Goal: Transaction & Acquisition: Purchase product/service

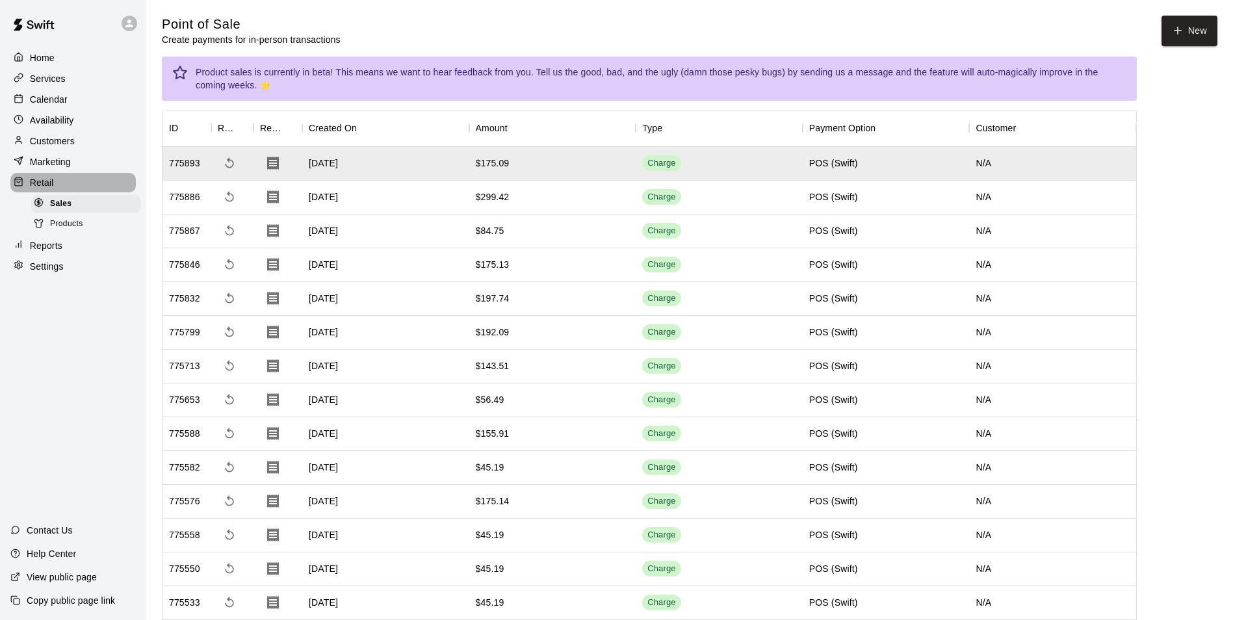
click at [38, 184] on p "Retail" at bounding box center [42, 182] width 24 height 13
click at [1183, 31] on button "New" at bounding box center [1189, 31] width 56 height 31
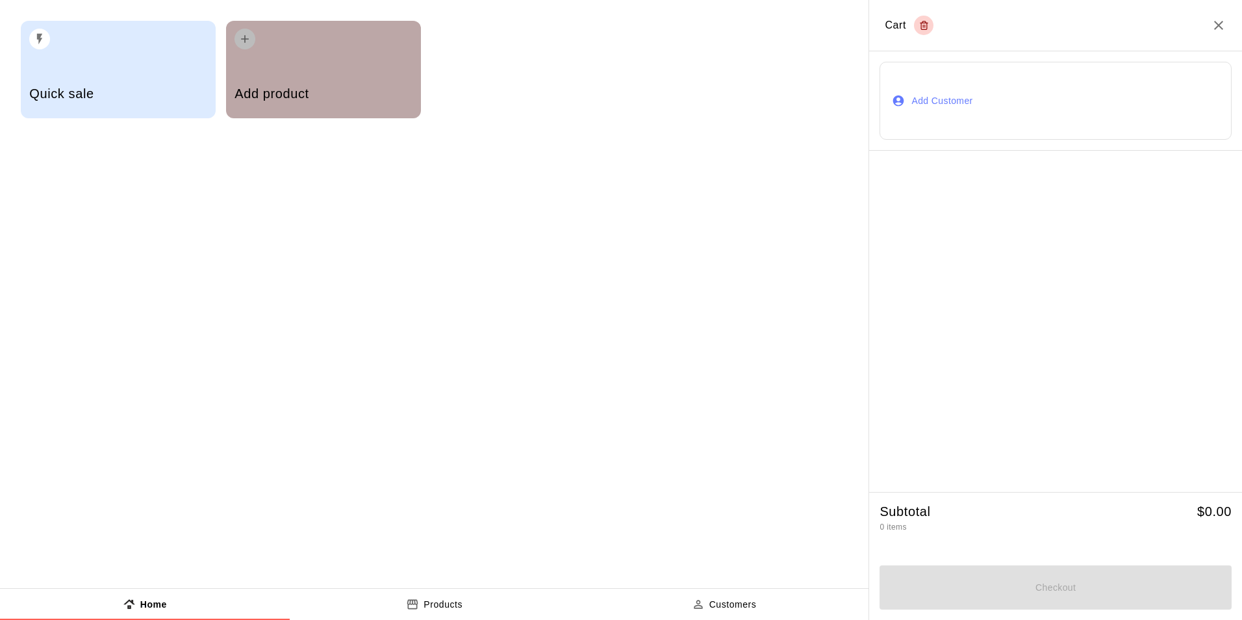
click at [316, 81] on div "Add product" at bounding box center [323, 95] width 177 height 46
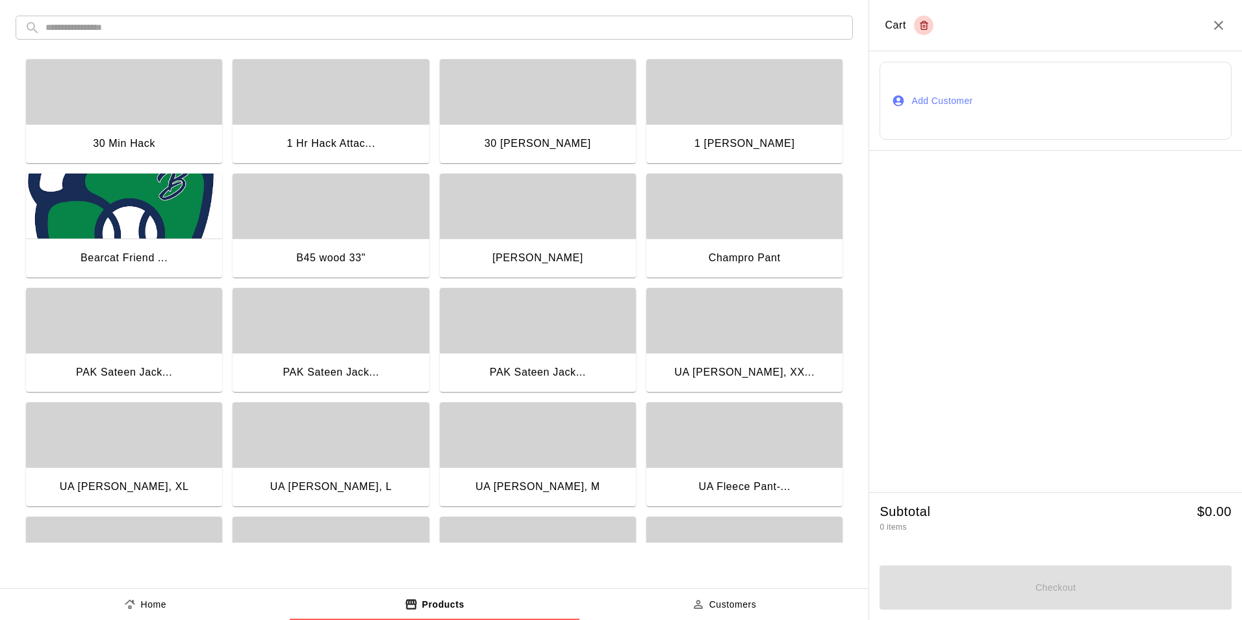
click at [161, 26] on input "text" at bounding box center [444, 28] width 799 height 24
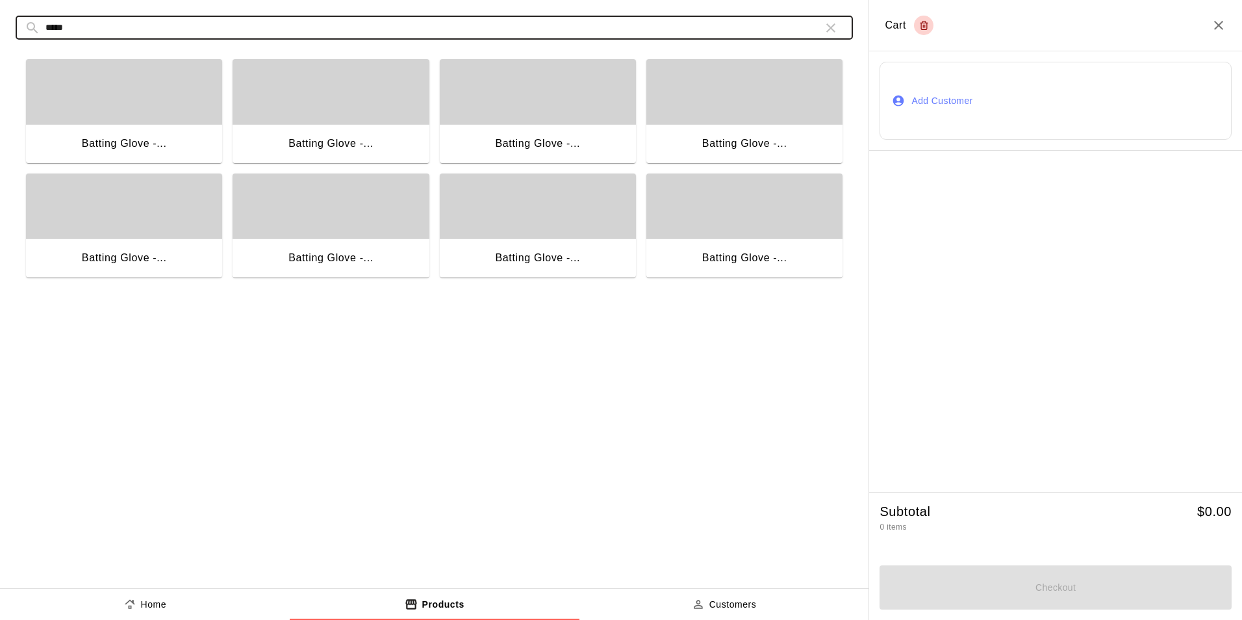
click at [168, 111] on div "button" at bounding box center [124, 91] width 196 height 65
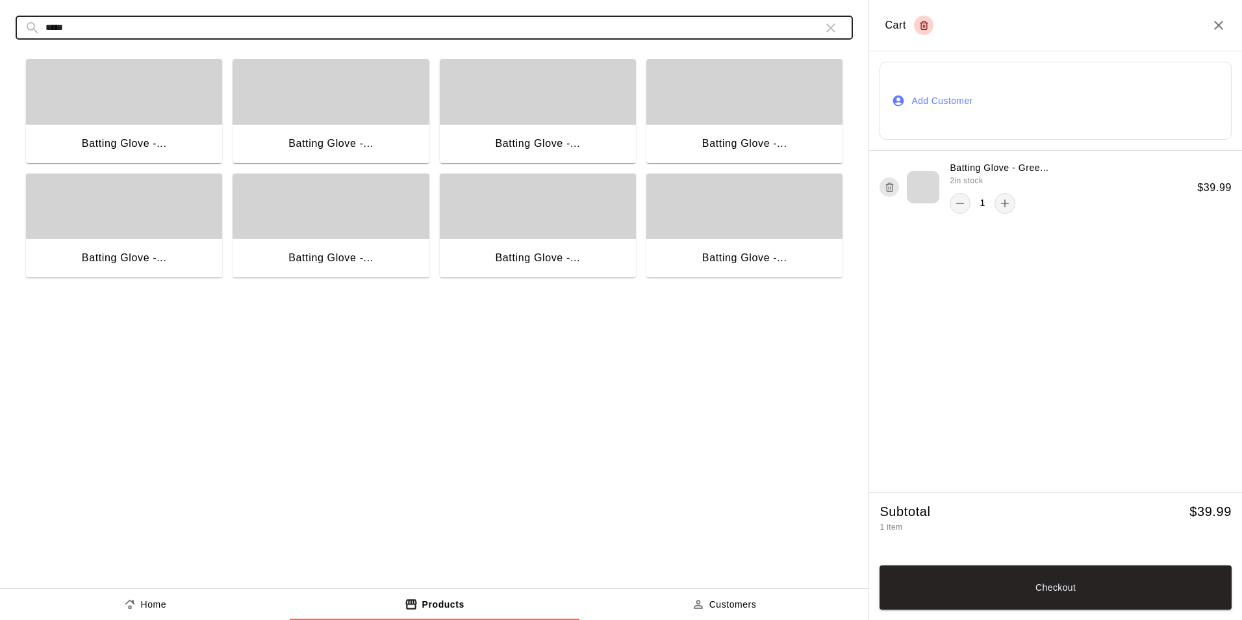
drag, startPoint x: 94, startPoint y: 29, endPoint x: -3, endPoint y: 29, distance: 96.2
click at [0, 29] on html "Home Services Calendar Availability Customers Marketing Retail Sales Products R…" at bounding box center [621, 362] width 1242 height 725
type input "****"
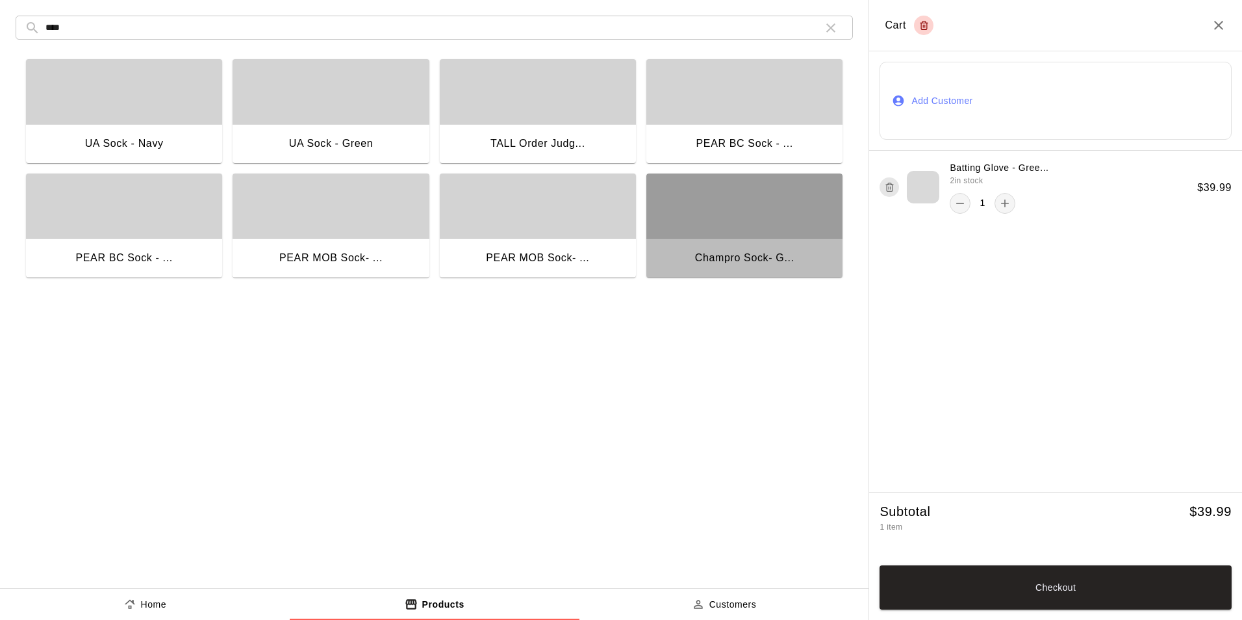
click at [760, 234] on div "button" at bounding box center [745, 206] width 196 height 65
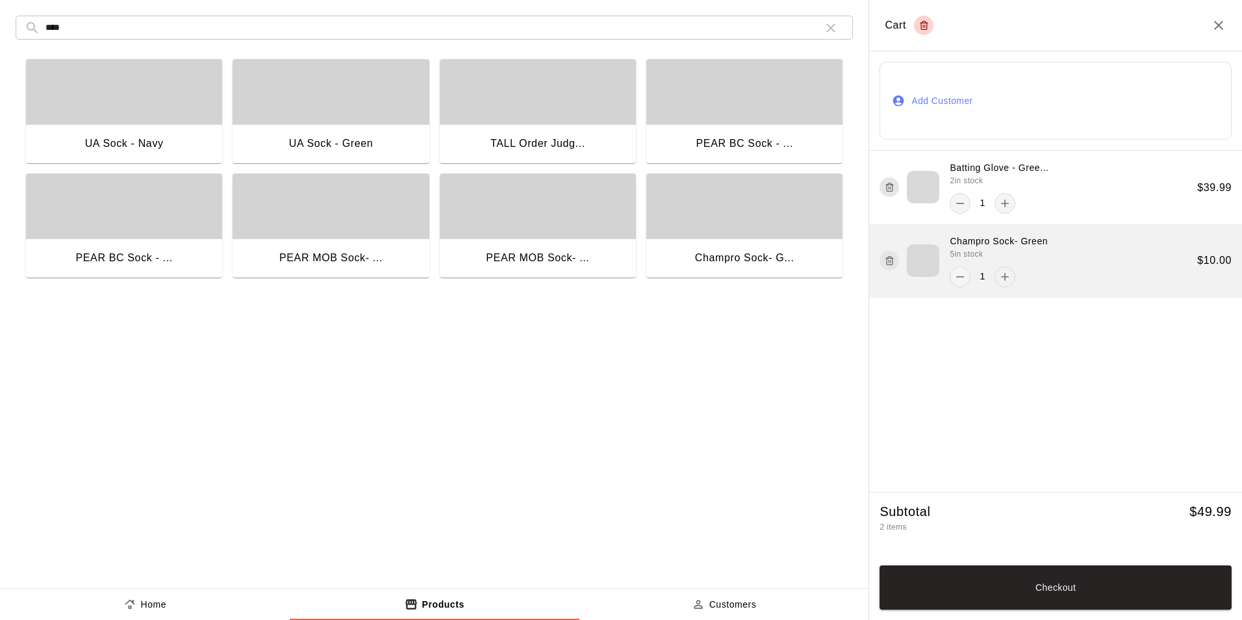
click at [1003, 279] on icon "add" at bounding box center [1005, 276] width 13 height 13
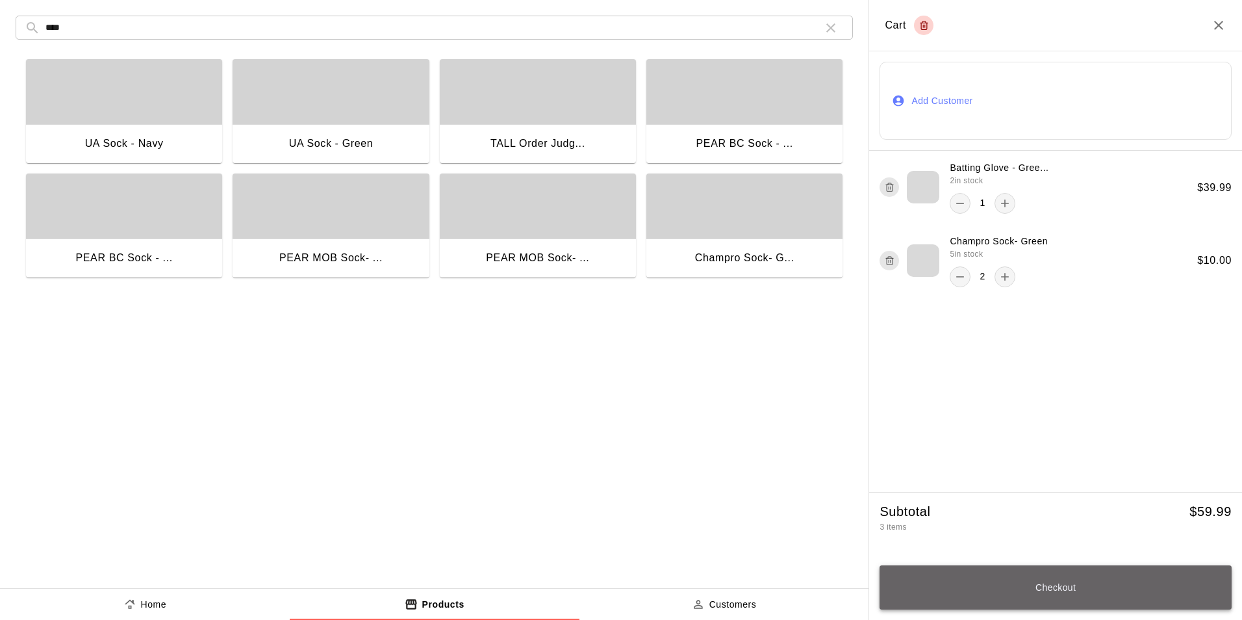
click at [1059, 593] on button "Checkout" at bounding box center [1056, 587] width 352 height 44
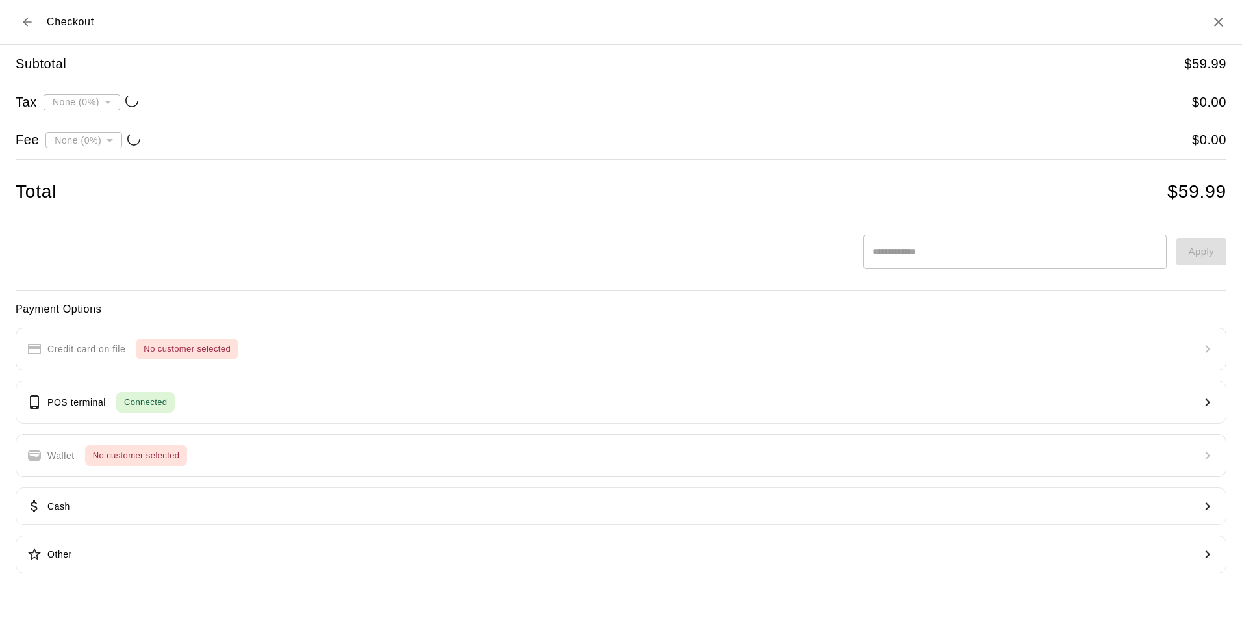
type input "**********"
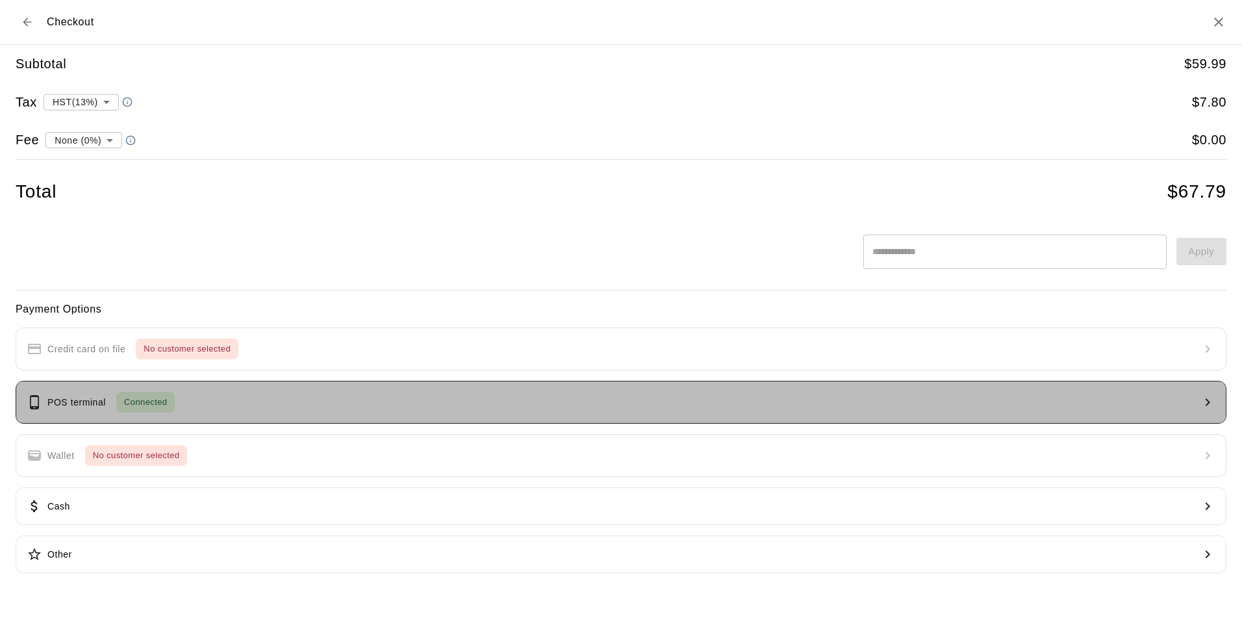
click at [206, 402] on button "POS terminal Connected" at bounding box center [621, 402] width 1211 height 43
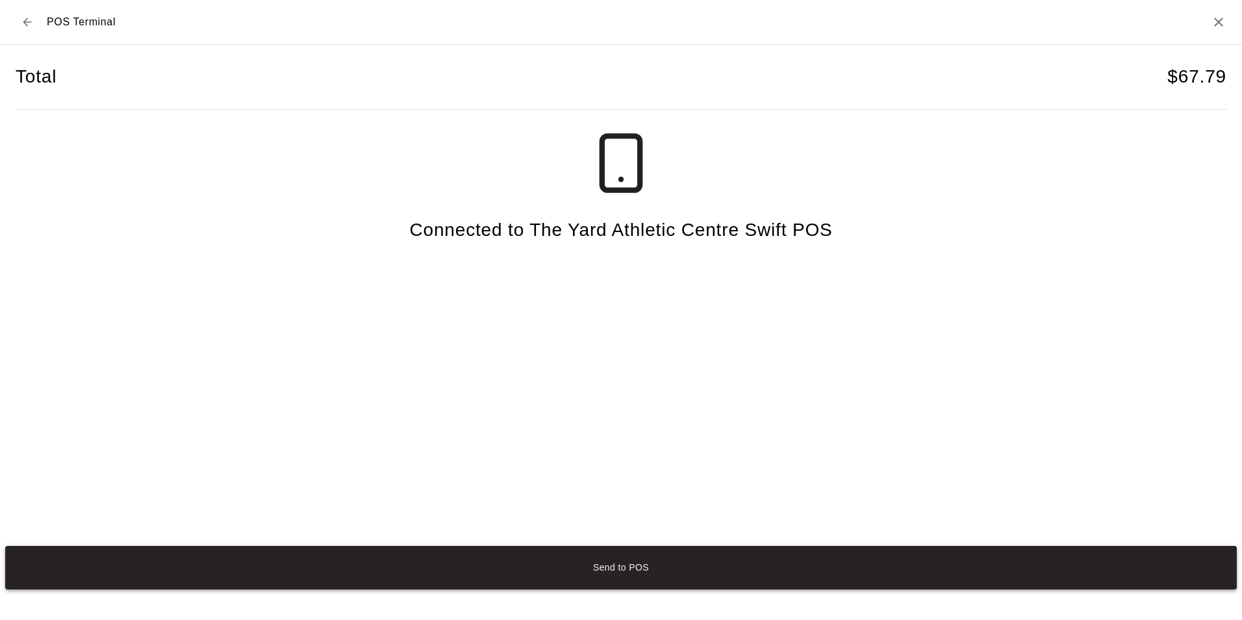
click at [593, 562] on button "Send to POS" at bounding box center [621, 568] width 1232 height 44
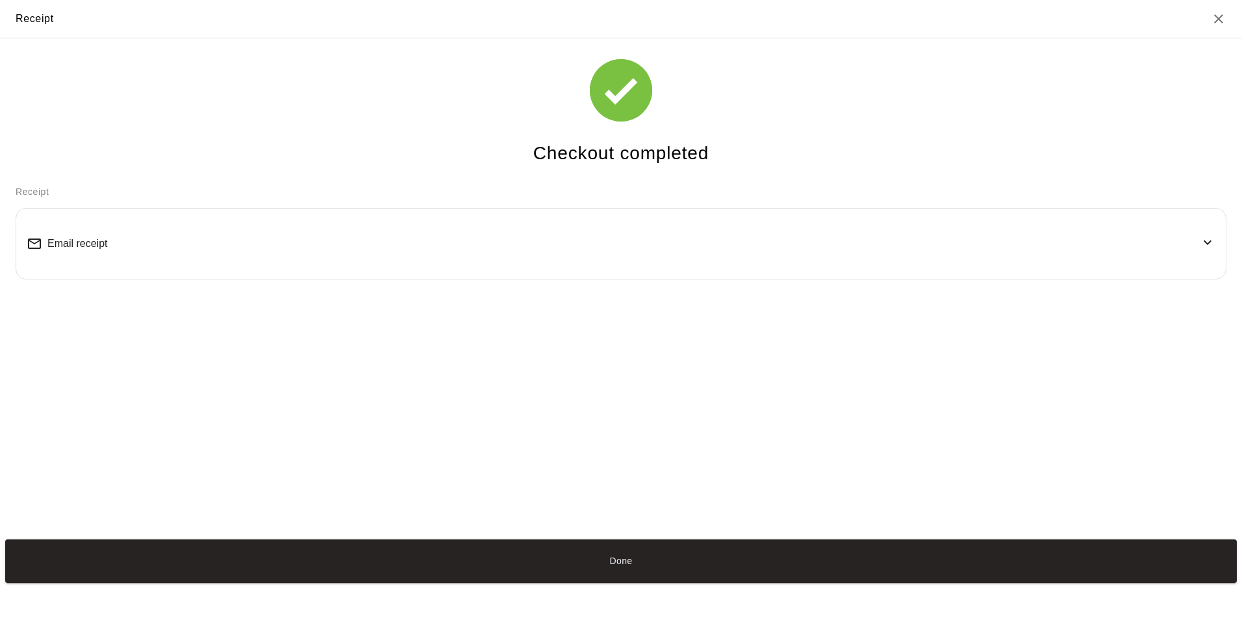
click at [127, 242] on div "Email receipt" at bounding box center [621, 243] width 1189 height 49
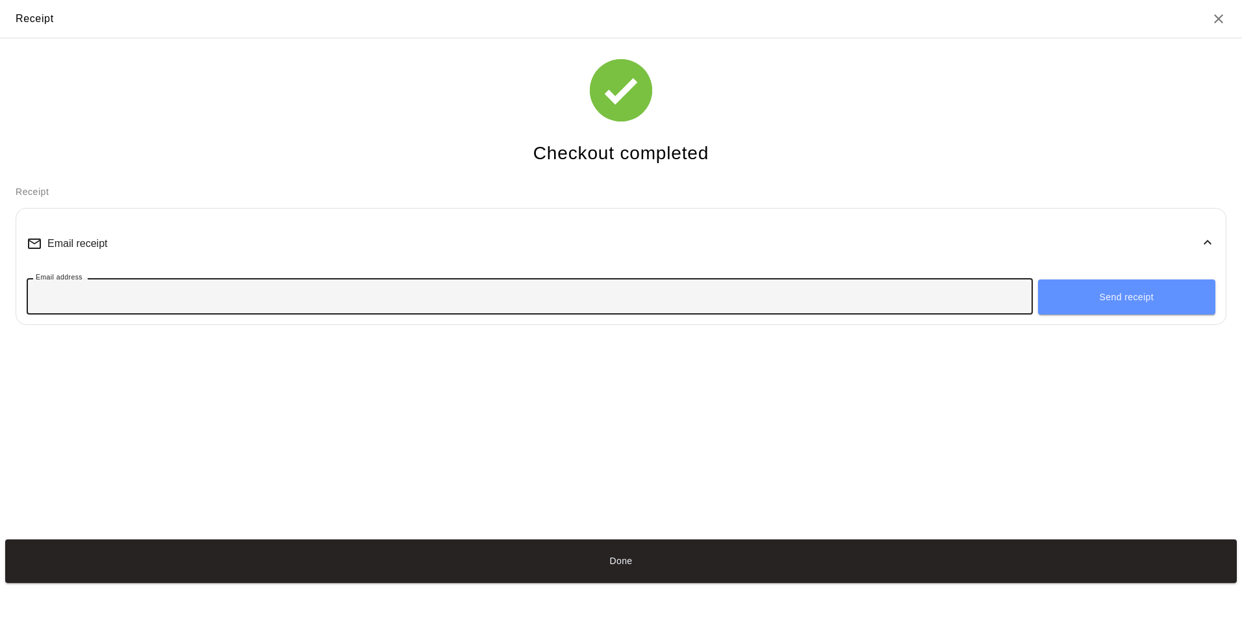
click at [204, 302] on input "Email address" at bounding box center [530, 296] width 1007 height 24
type input "**********"
click at [1085, 296] on button "Send receipt" at bounding box center [1126, 296] width 177 height 35
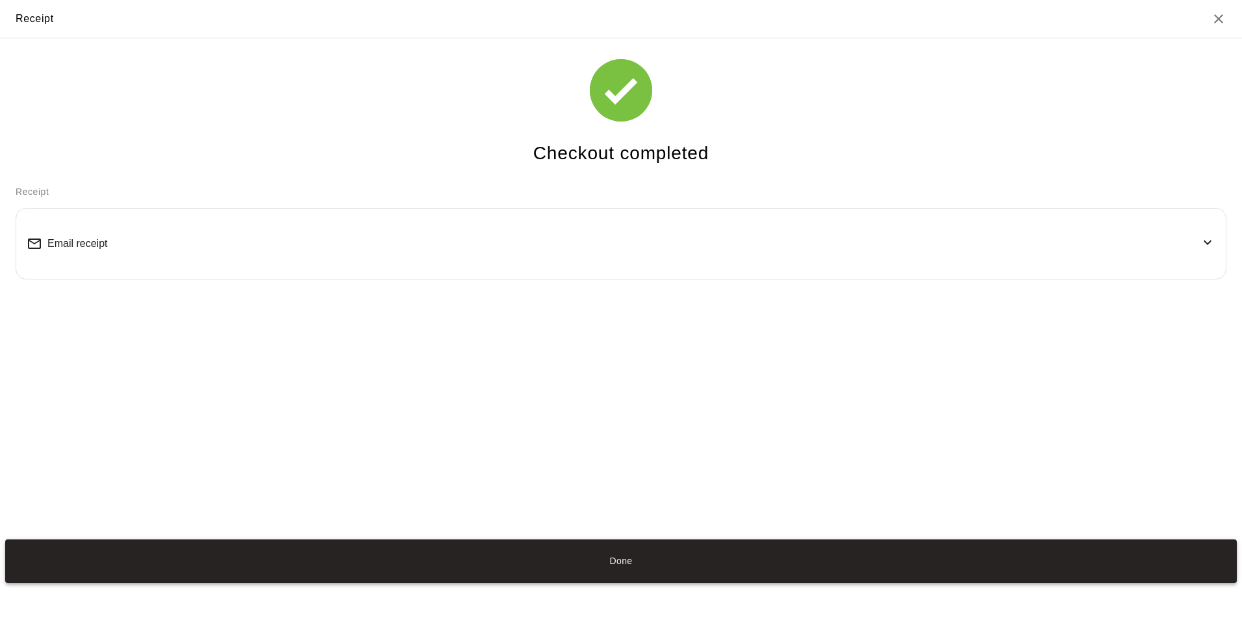
click at [639, 563] on button "Done" at bounding box center [621, 561] width 1232 height 44
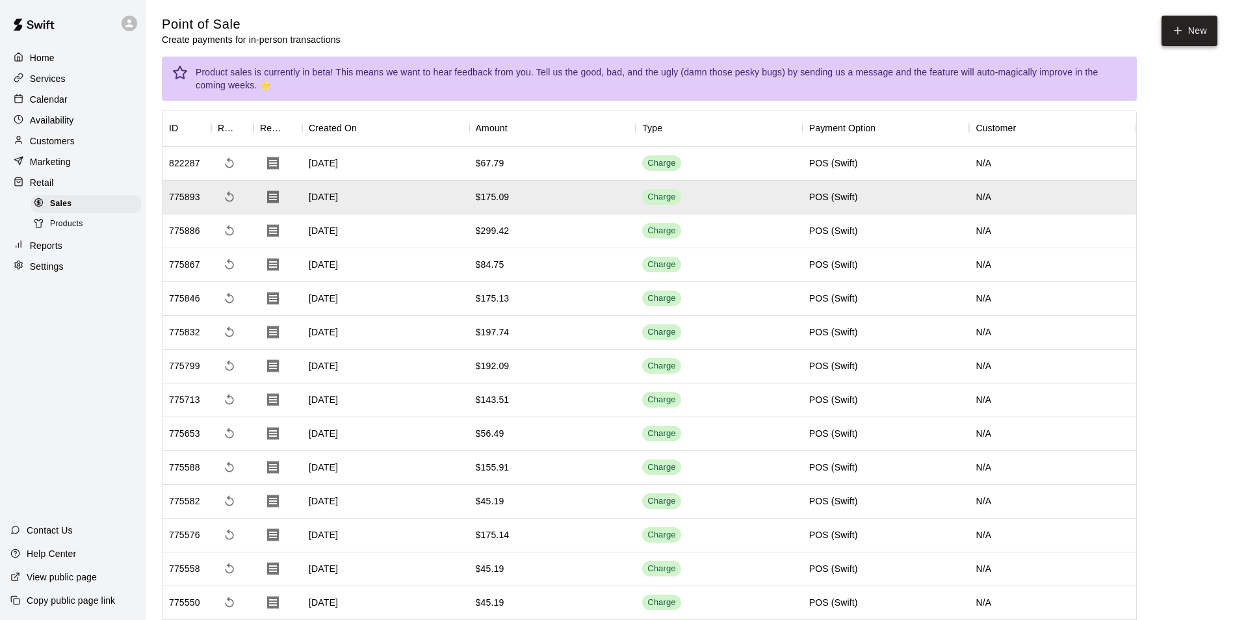
click at [1192, 36] on button "New" at bounding box center [1189, 31] width 56 height 31
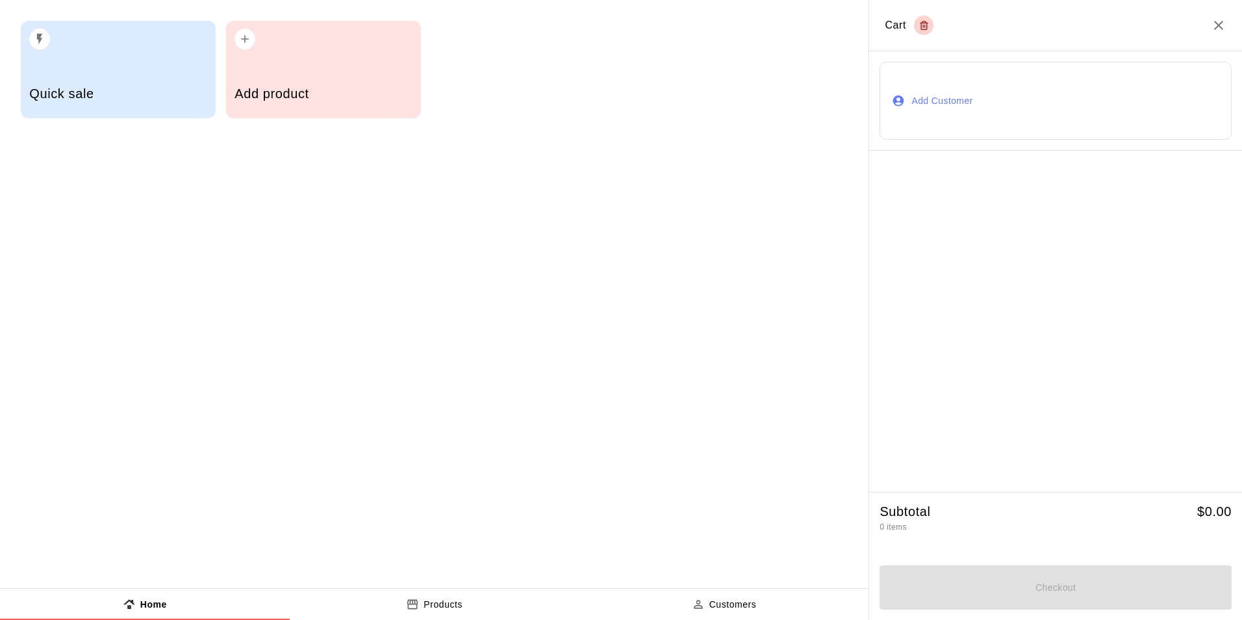
click at [307, 51] on div "Add product" at bounding box center [323, 69] width 195 height 97
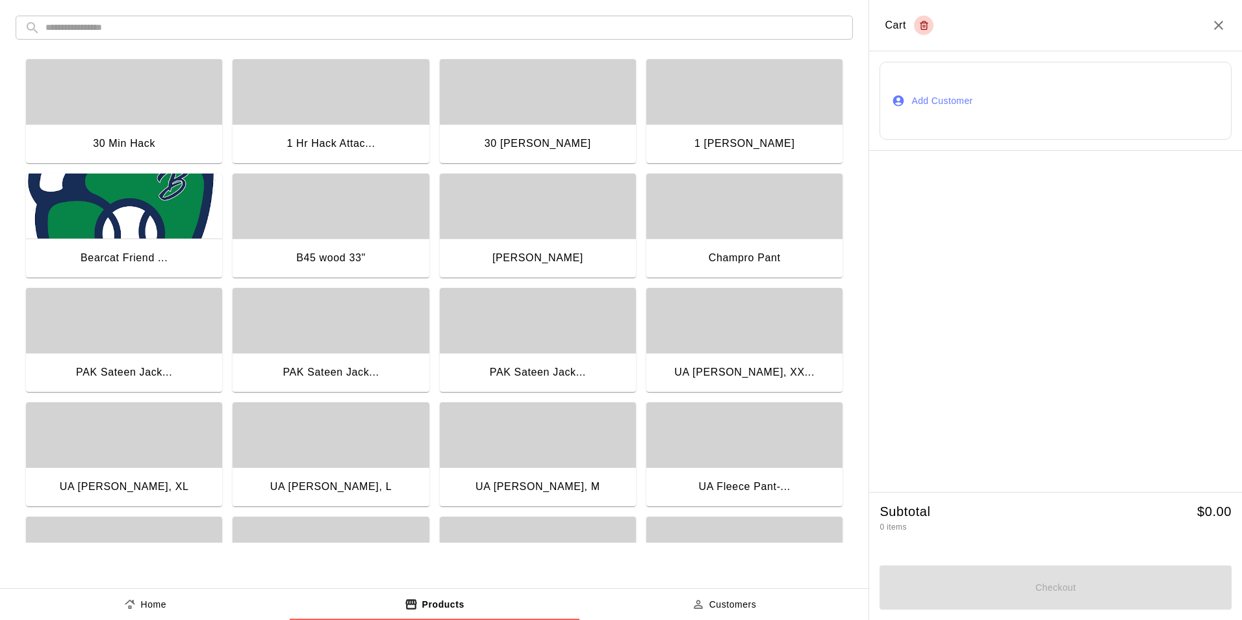
click at [231, 26] on input "text" at bounding box center [444, 28] width 799 height 24
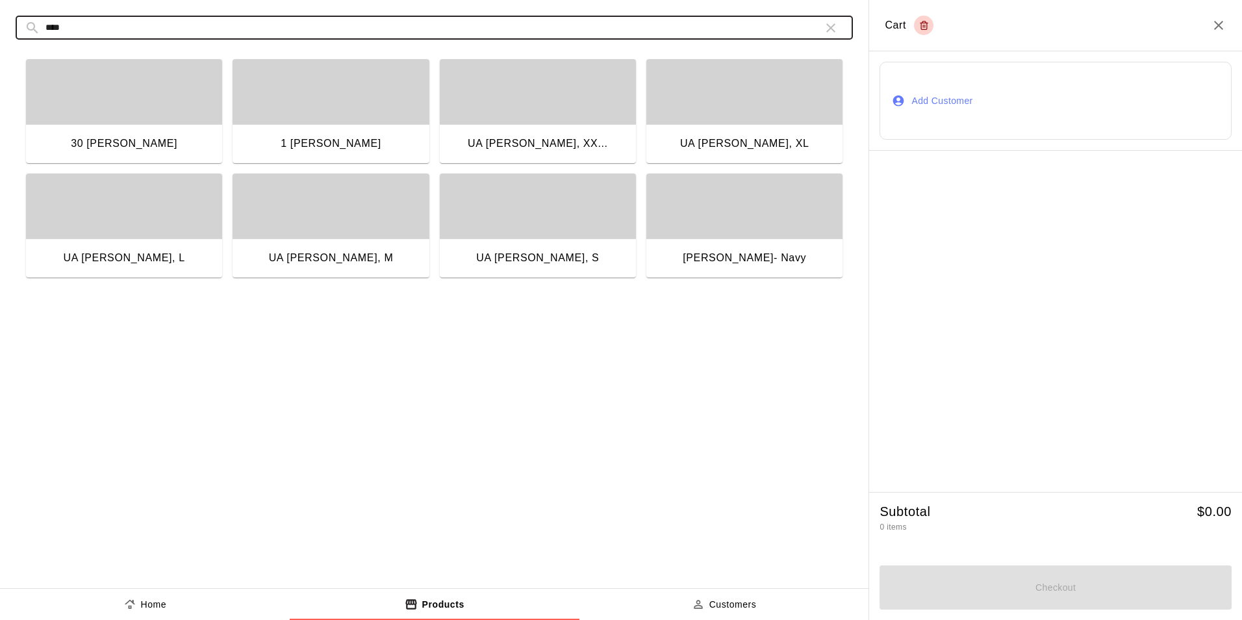
type input "****"
click at [741, 111] on div "button" at bounding box center [745, 91] width 196 height 65
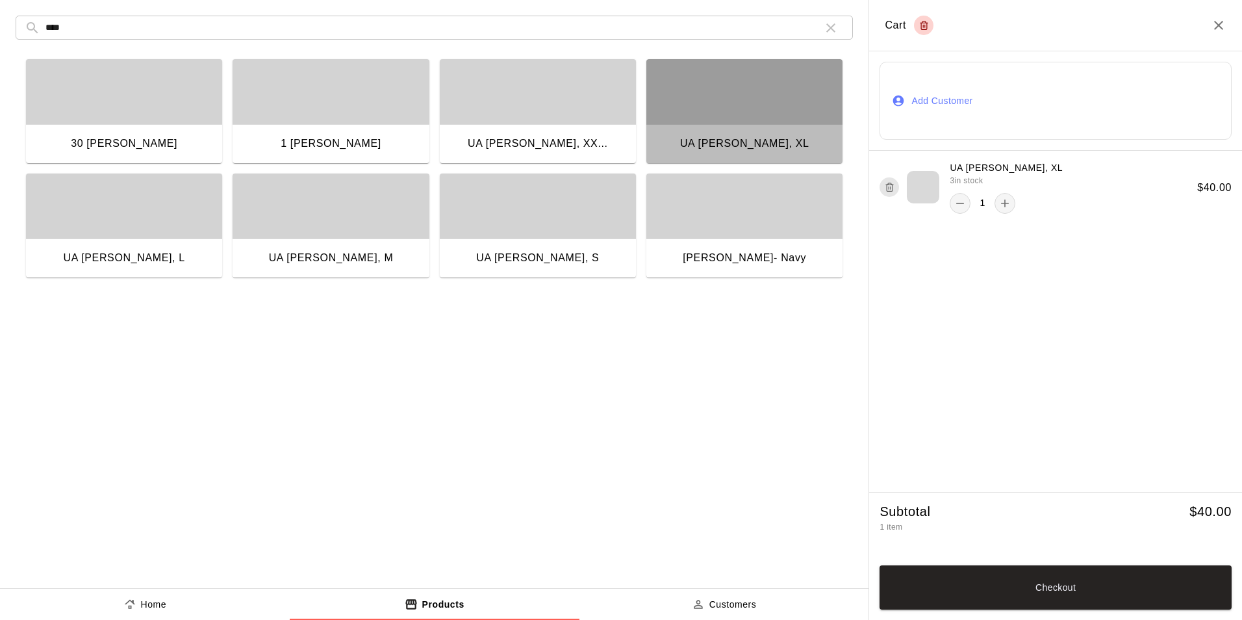
click at [741, 111] on div "button" at bounding box center [745, 91] width 196 height 65
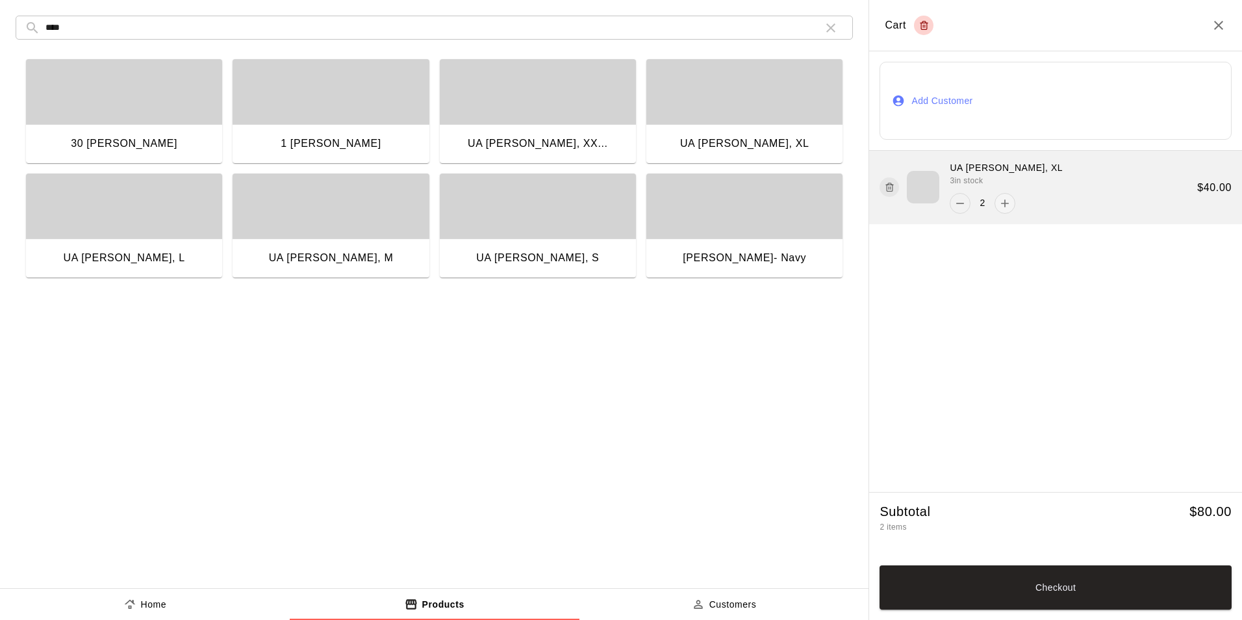
click at [956, 205] on icon "remove" at bounding box center [960, 203] width 13 height 13
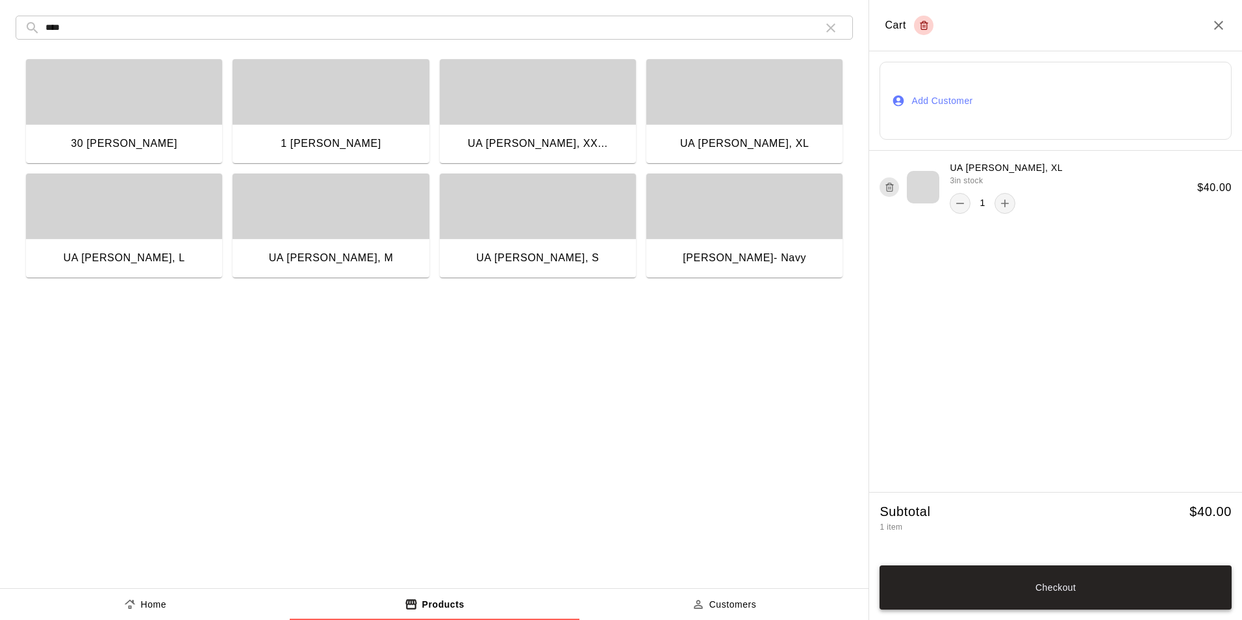
click at [1064, 589] on button "Checkout" at bounding box center [1056, 587] width 352 height 44
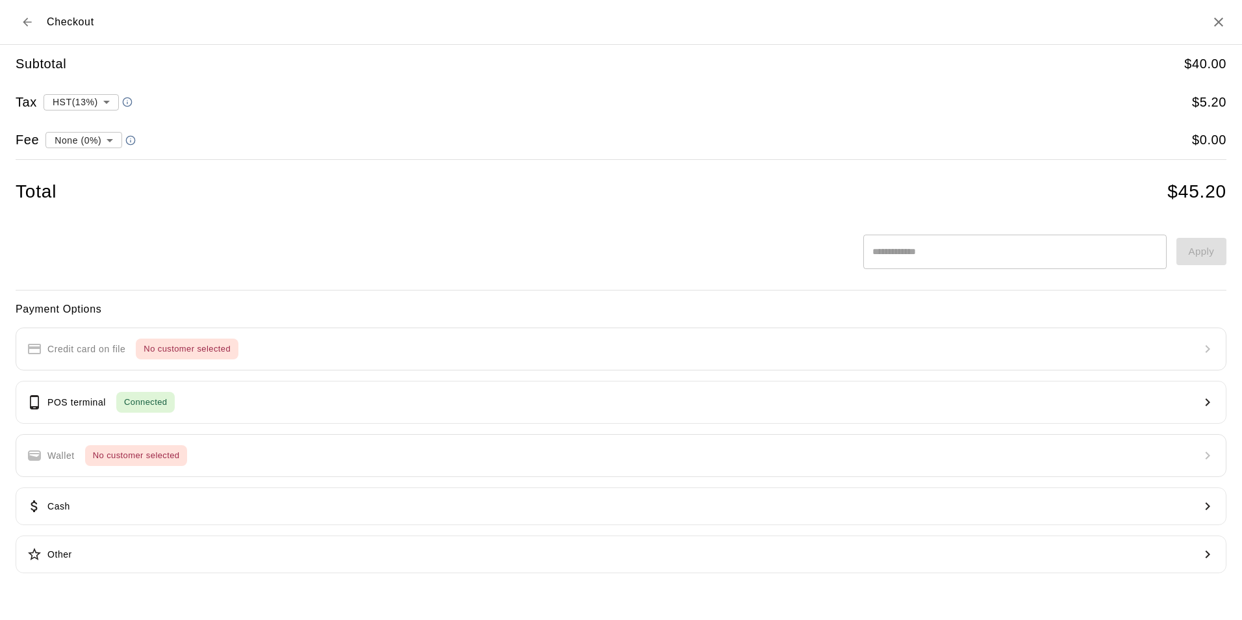
click at [743, 67] on div "Subtotal $ 40.00" at bounding box center [621, 64] width 1211 height 18
click at [691, 248] on div "​ Apply" at bounding box center [621, 246] width 1211 height 45
click at [28, 23] on icon "Back to cart" at bounding box center [27, 22] width 13 height 13
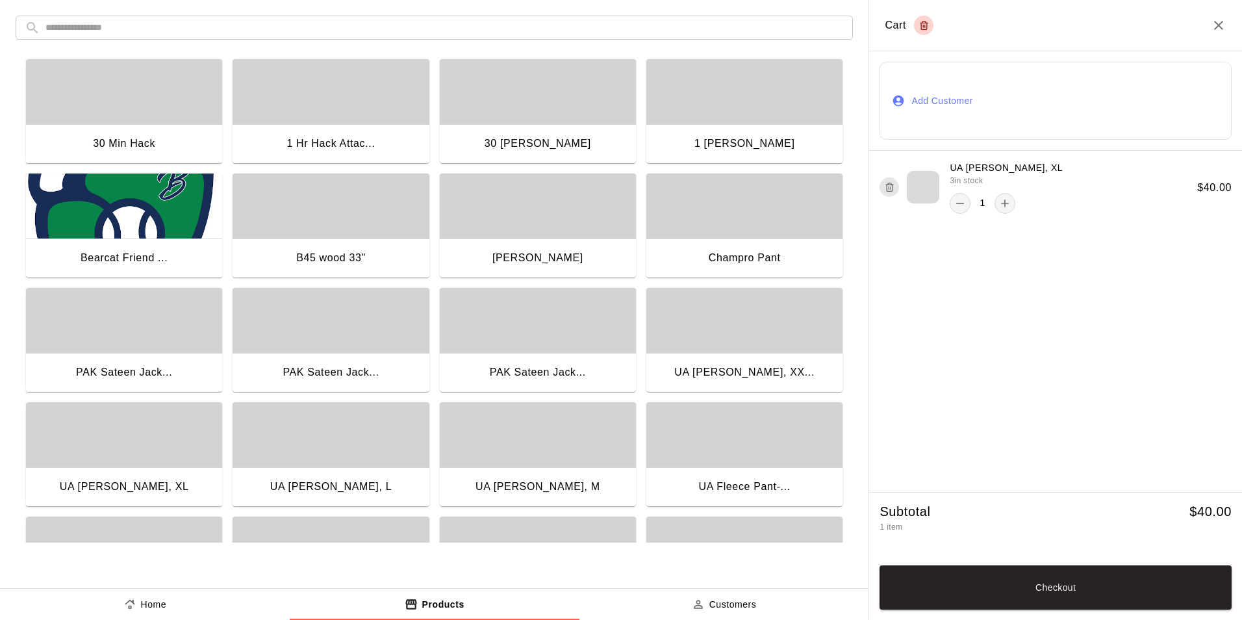
click at [160, 27] on input "text" at bounding box center [444, 28] width 799 height 24
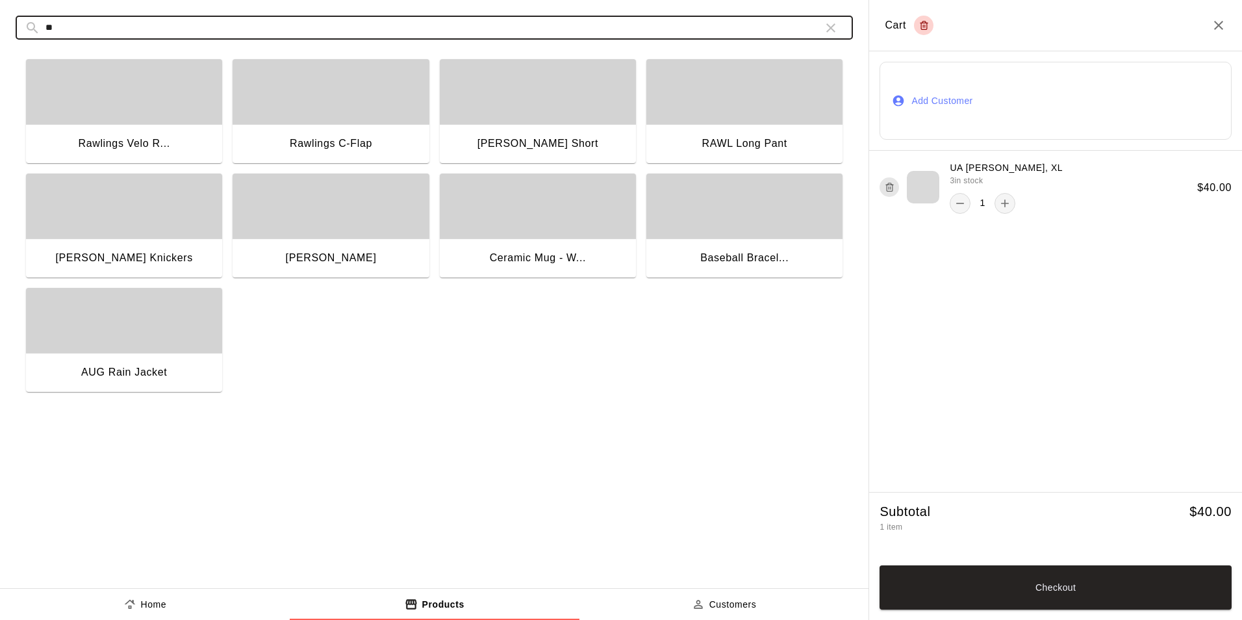
type input "*"
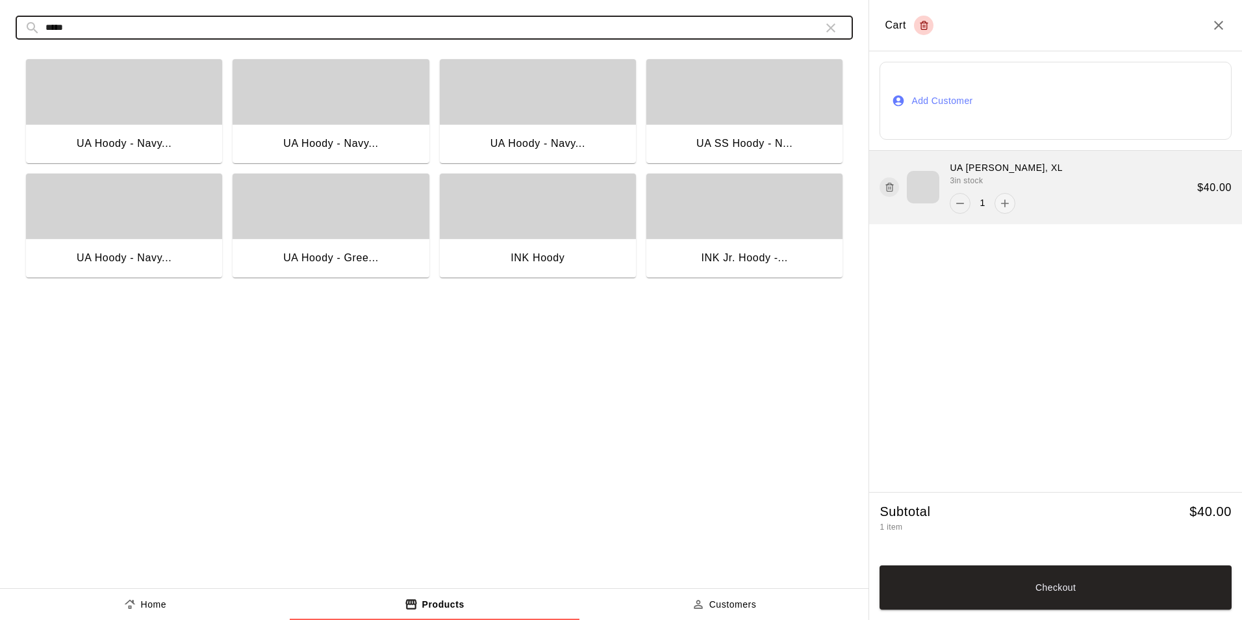
click at [957, 207] on icon "remove" at bounding box center [960, 203] width 13 height 13
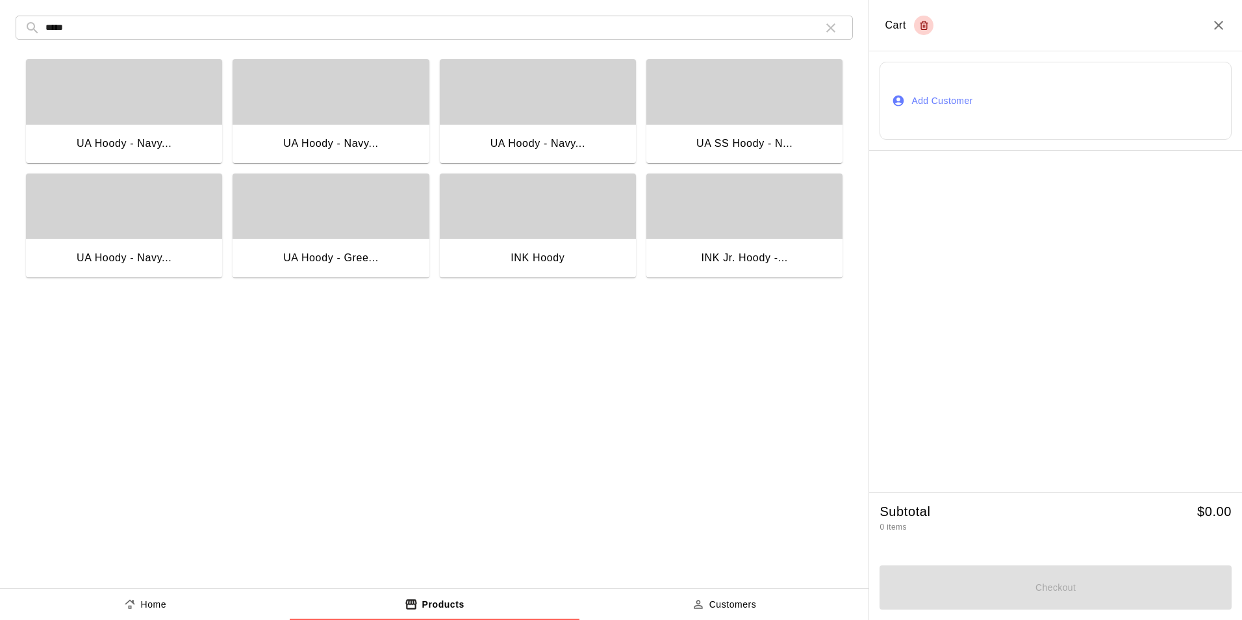
click at [531, 258] on div "INK Hoody" at bounding box center [538, 258] width 54 height 17
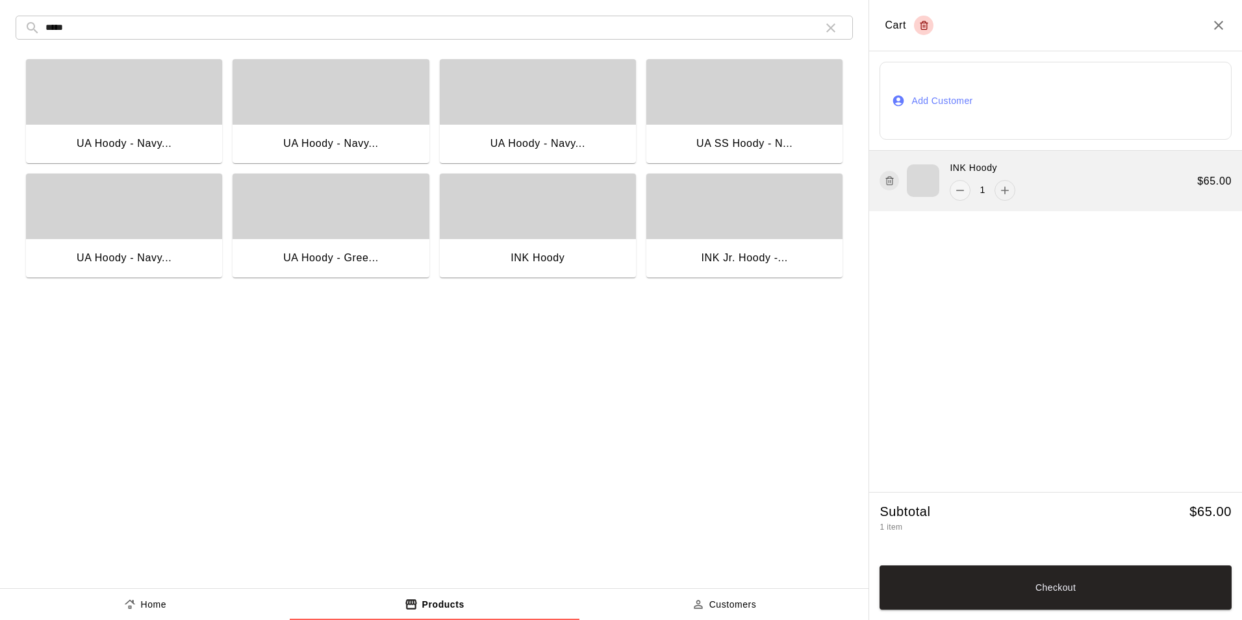
click at [1004, 192] on icon "add" at bounding box center [1005, 190] width 13 height 13
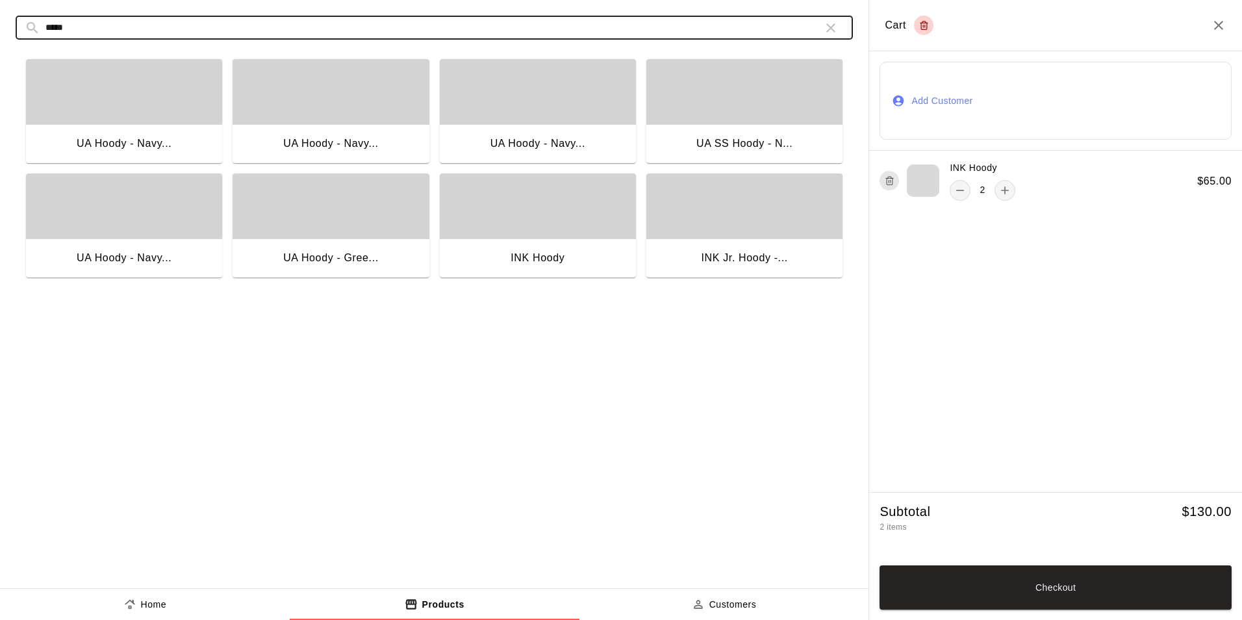
drag, startPoint x: 91, startPoint y: 29, endPoint x: -3, endPoint y: 23, distance: 93.8
click at [0, 23] on html "Home Services Calendar Availability Customers Marketing Retail Sales Products R…" at bounding box center [621, 379] width 1242 height 759
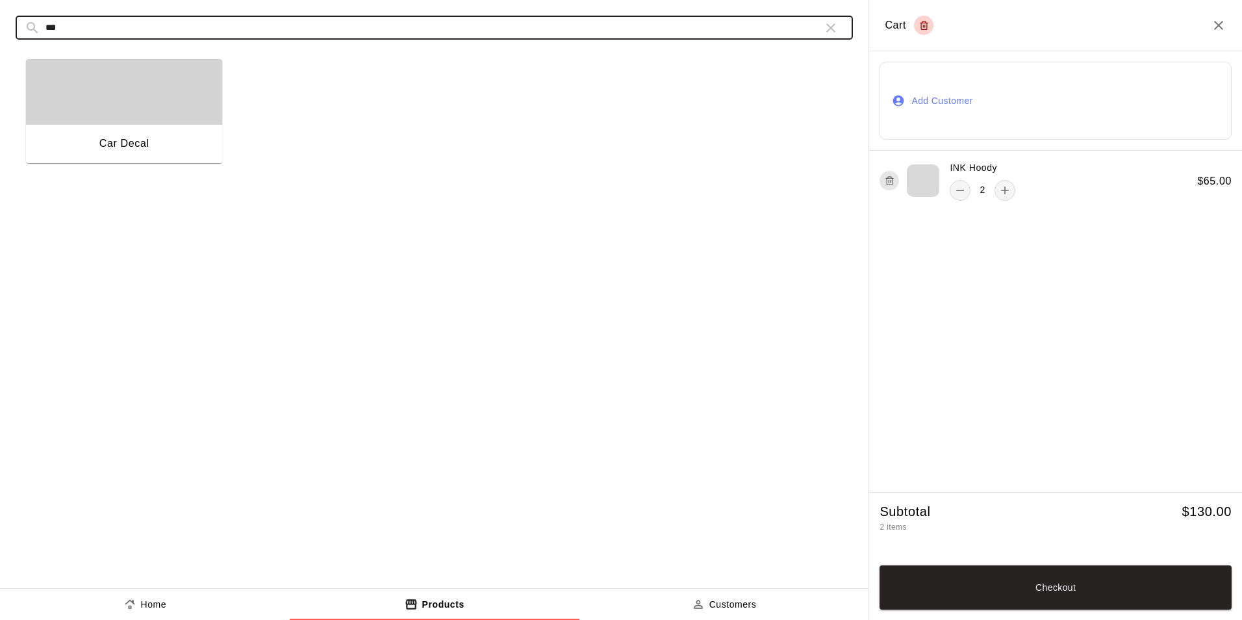
type input "***"
click at [157, 151] on div "Car Decal" at bounding box center [124, 145] width 196 height 42
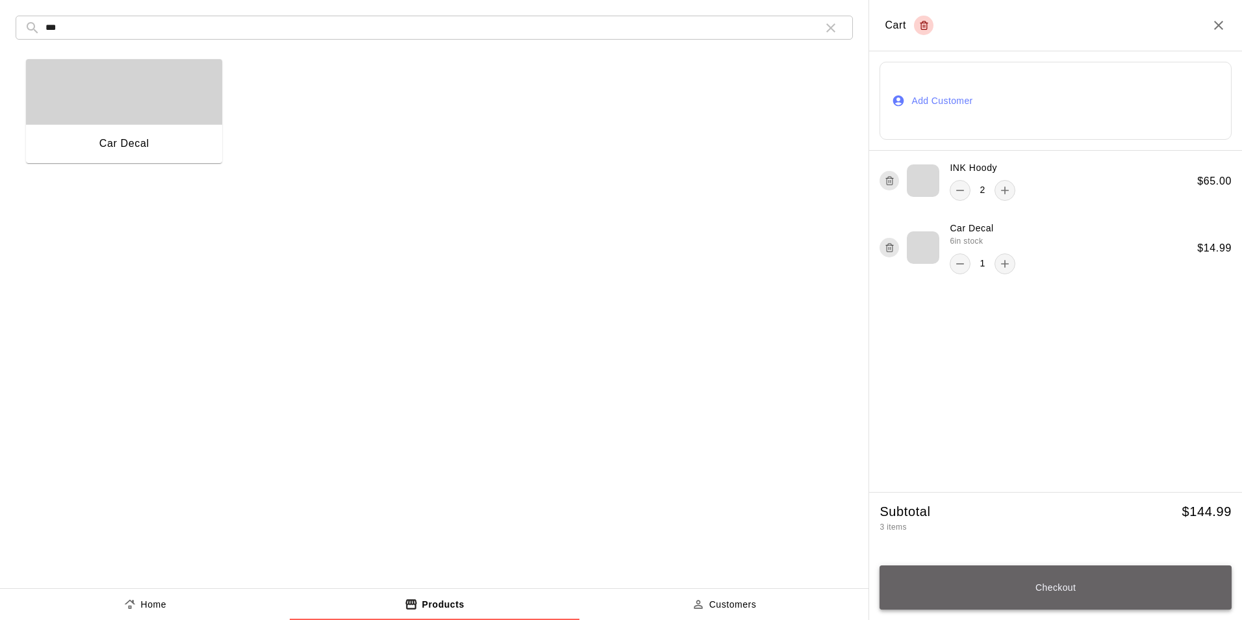
click at [1062, 589] on button "Checkout" at bounding box center [1056, 587] width 352 height 44
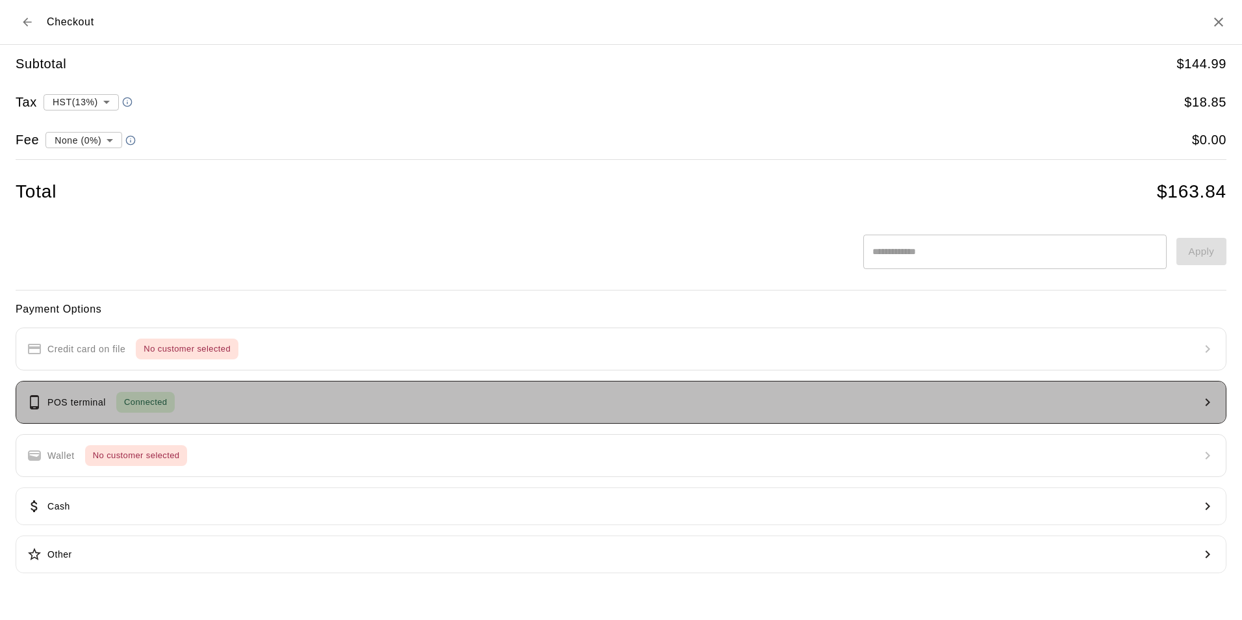
click at [216, 399] on button "POS terminal Connected" at bounding box center [621, 402] width 1211 height 43
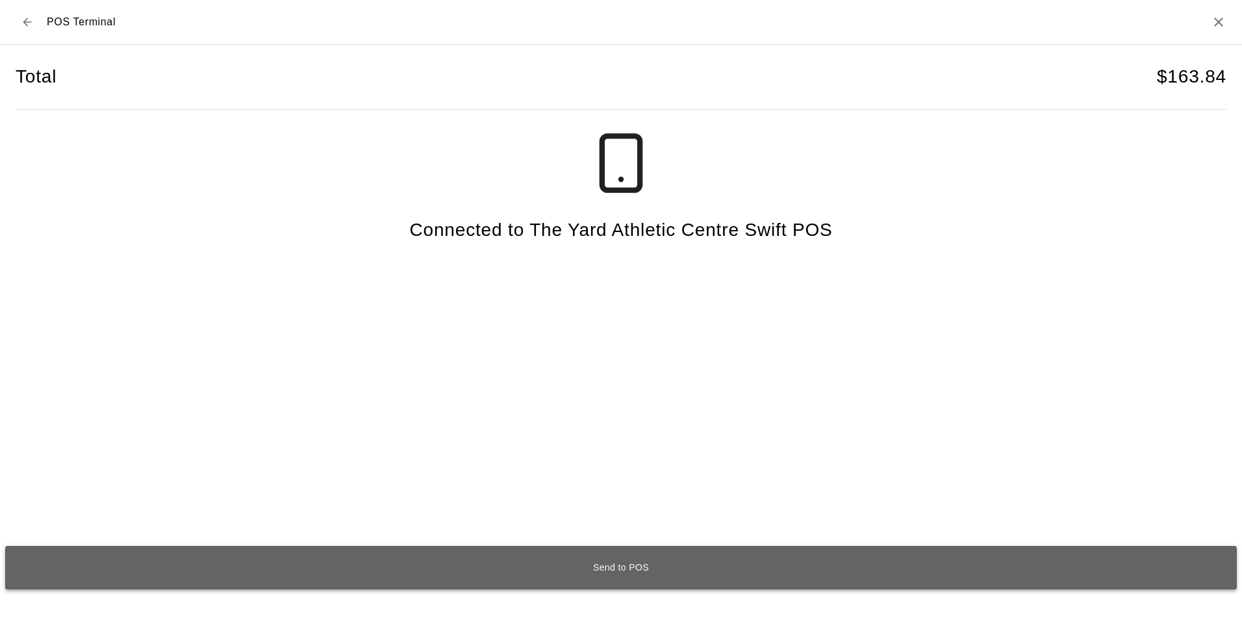
click at [643, 561] on button "Send to POS" at bounding box center [621, 568] width 1232 height 44
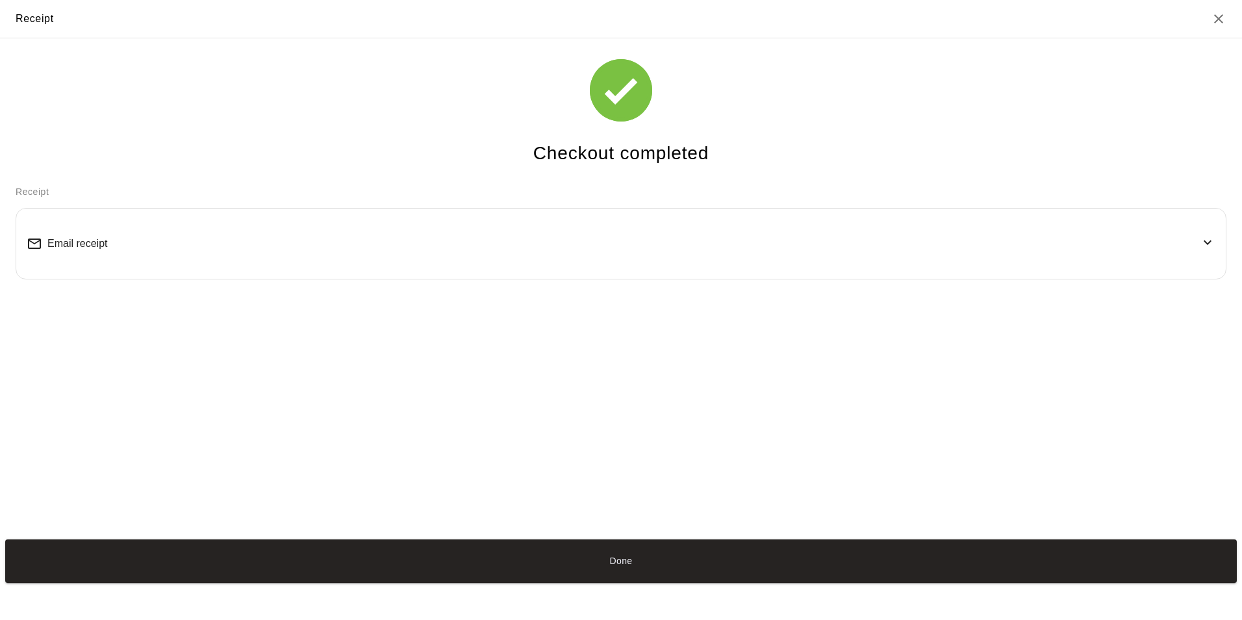
click at [256, 251] on div "Email receipt" at bounding box center [621, 243] width 1189 height 49
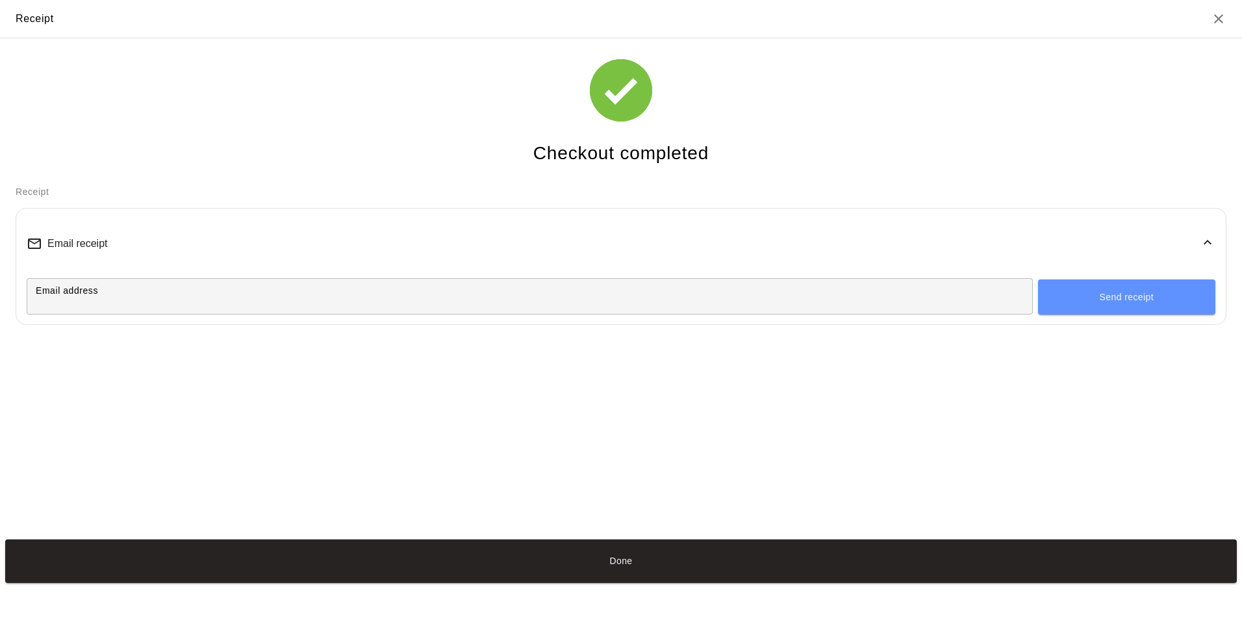
click at [271, 298] on input "Email address" at bounding box center [530, 296] width 1007 height 24
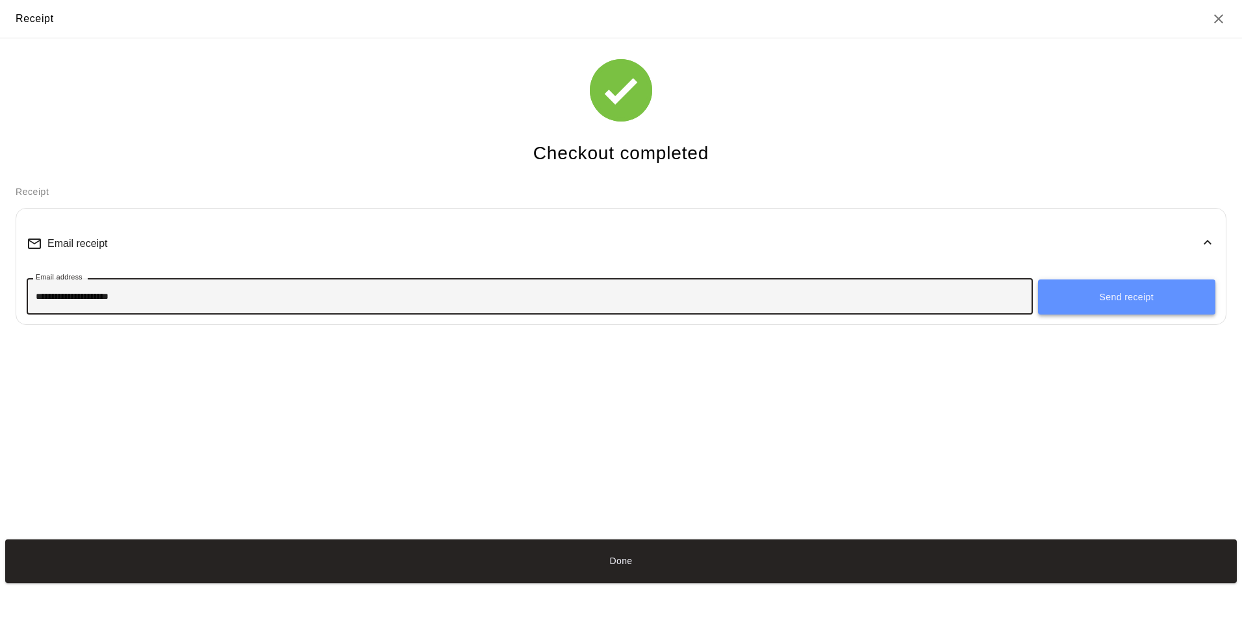
type input "**********"
click at [1114, 299] on button "Send receipt" at bounding box center [1126, 296] width 177 height 35
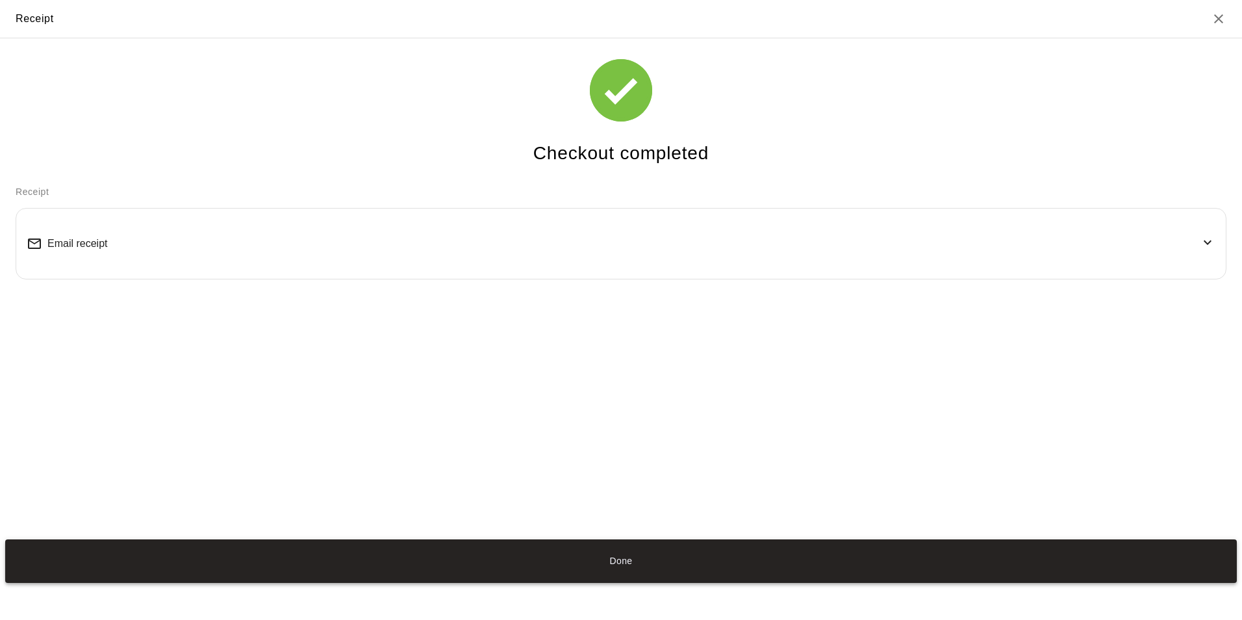
click at [624, 557] on button "Done" at bounding box center [621, 561] width 1232 height 44
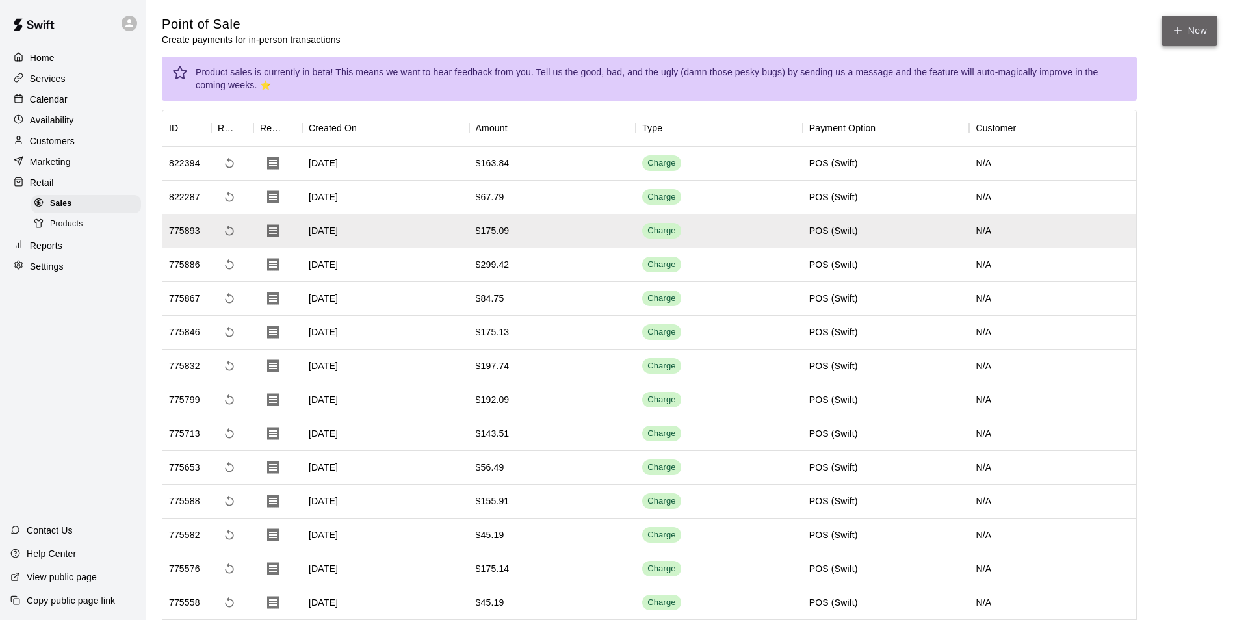
click at [1175, 26] on icon "button" at bounding box center [1178, 31] width 12 height 12
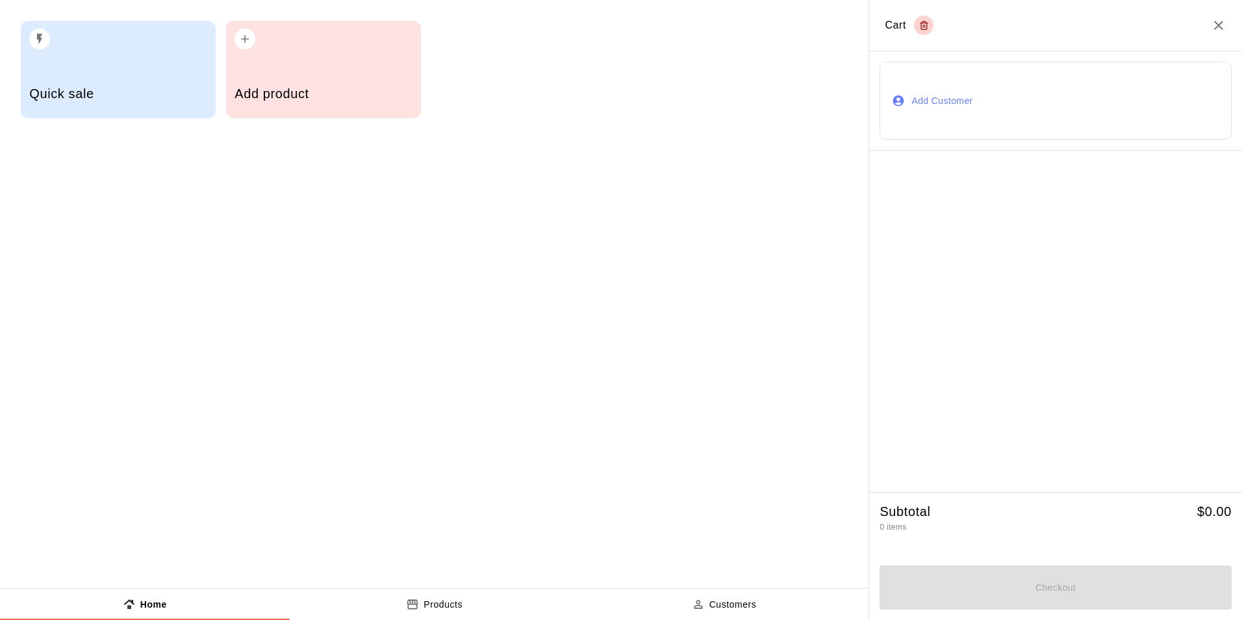
click at [116, 83] on div "Quick sale" at bounding box center [117, 95] width 177 height 46
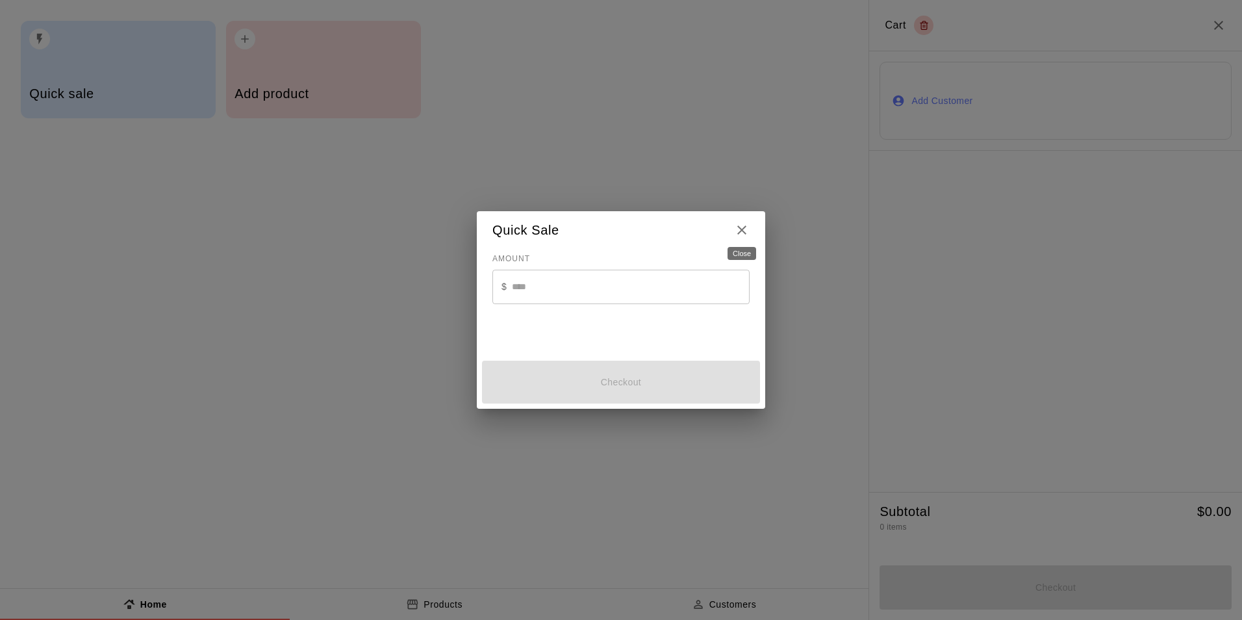
click at [740, 229] on icon "Close" at bounding box center [742, 230] width 16 height 16
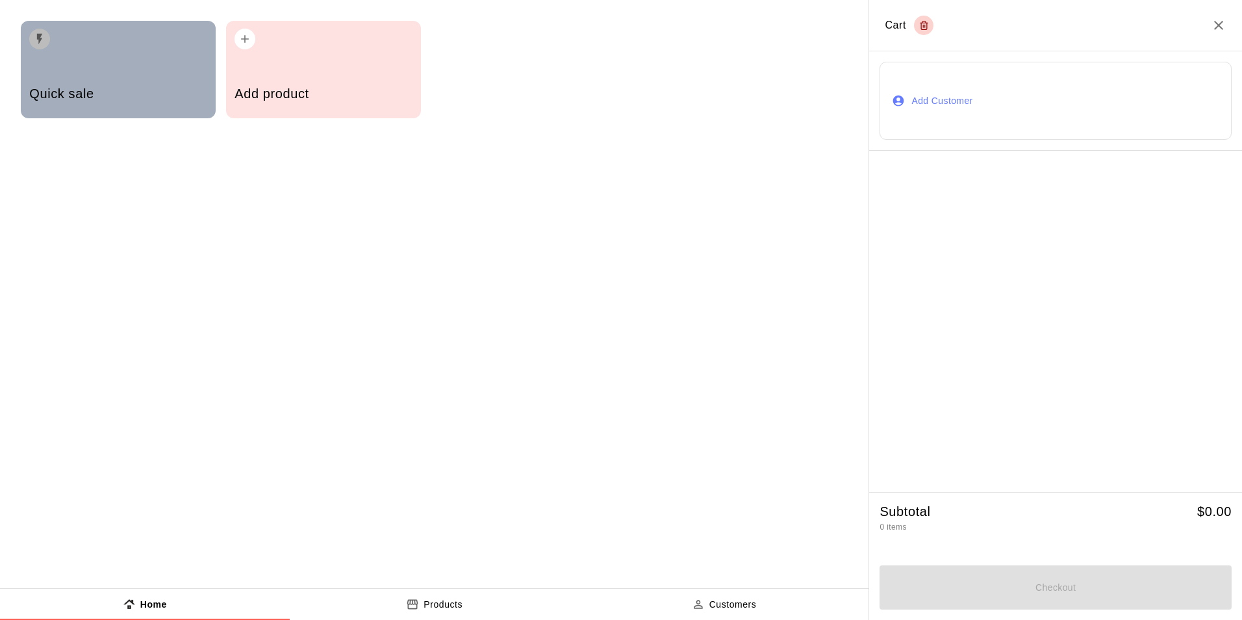
click at [139, 71] on div "Quick sale" at bounding box center [118, 69] width 195 height 97
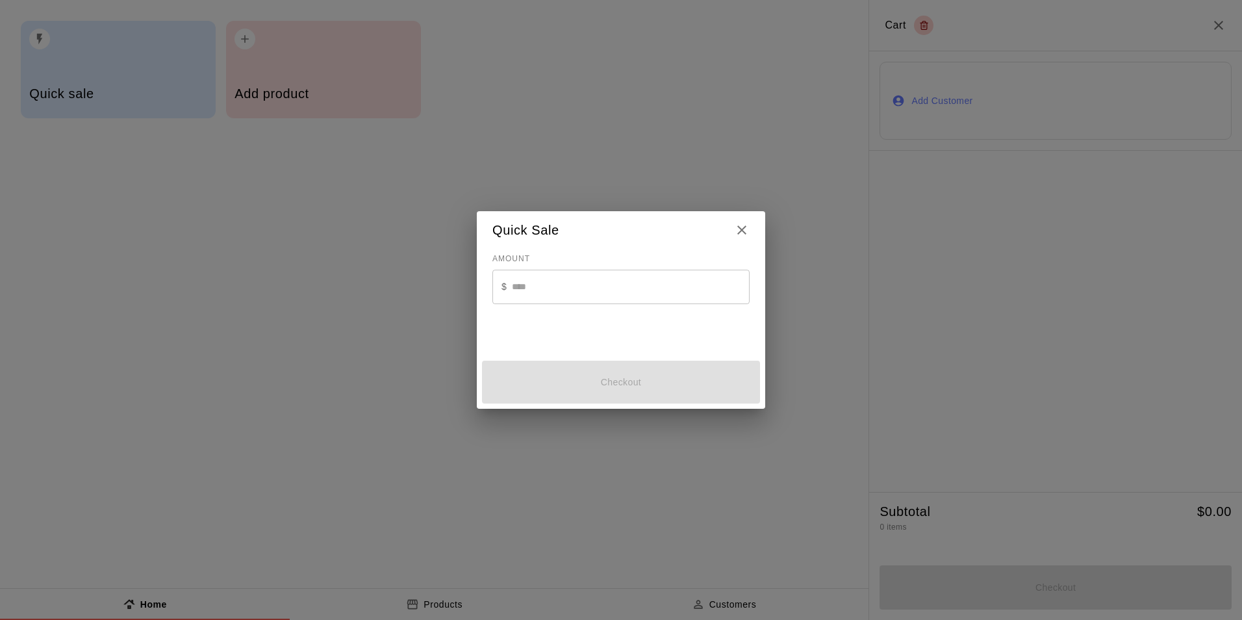
click at [539, 286] on input "text" at bounding box center [631, 287] width 238 height 34
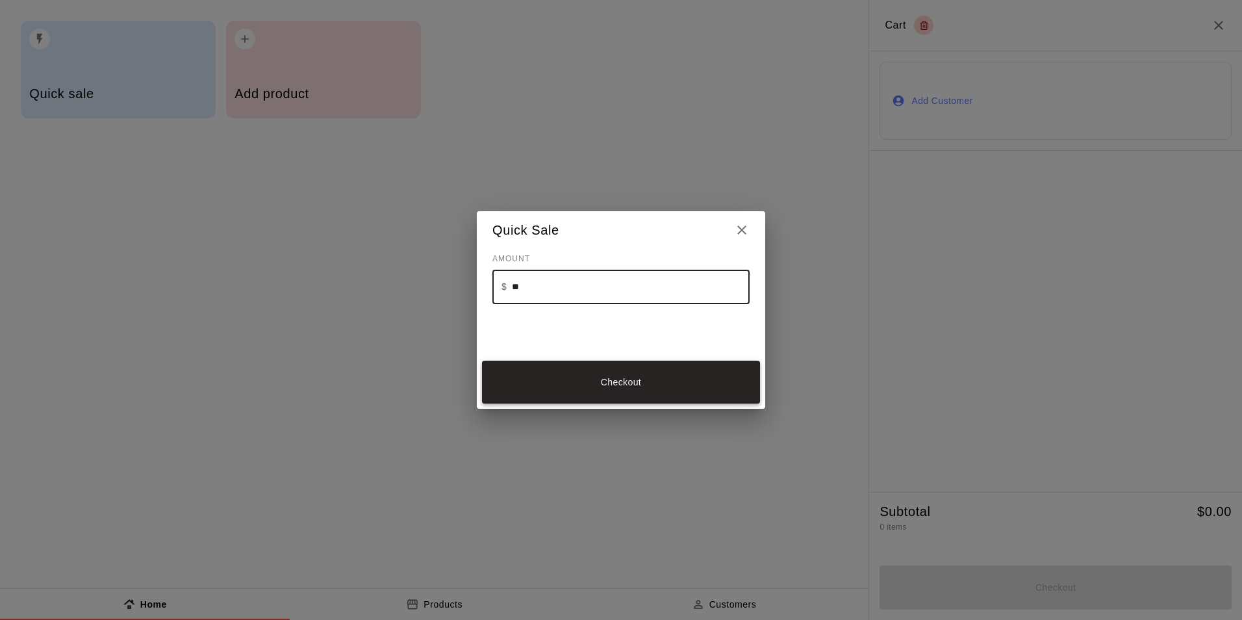
type input "**"
click at [639, 383] on button "Checkout" at bounding box center [621, 383] width 278 height 44
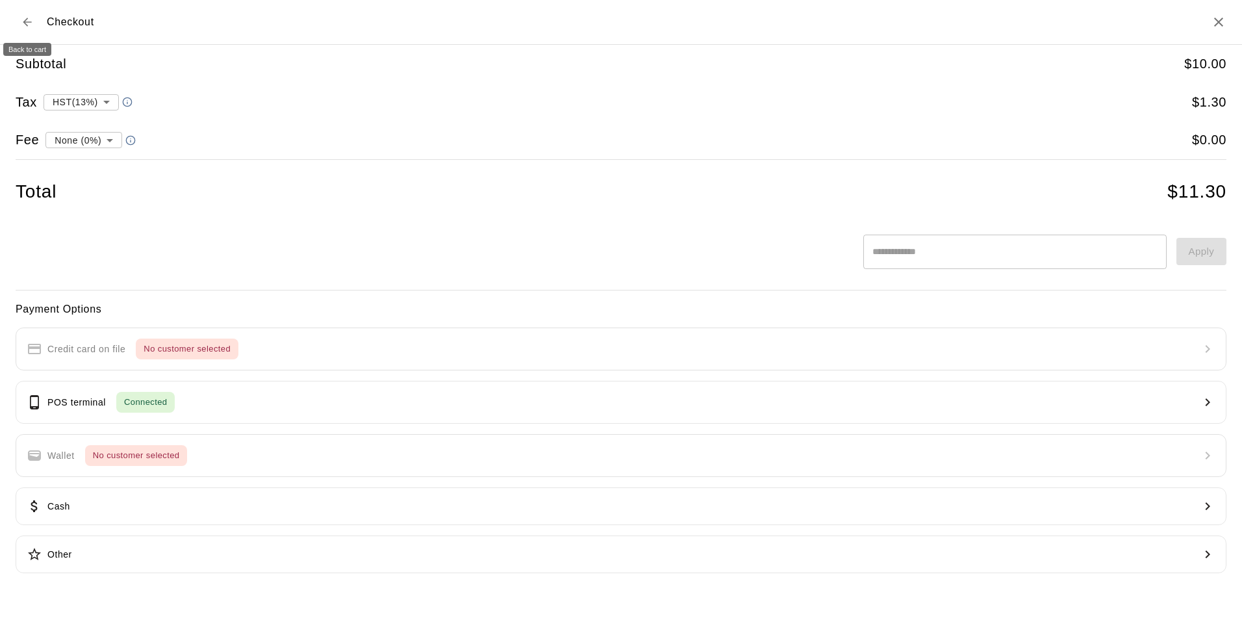
click at [29, 23] on icon "Back to cart" at bounding box center [27, 22] width 13 height 13
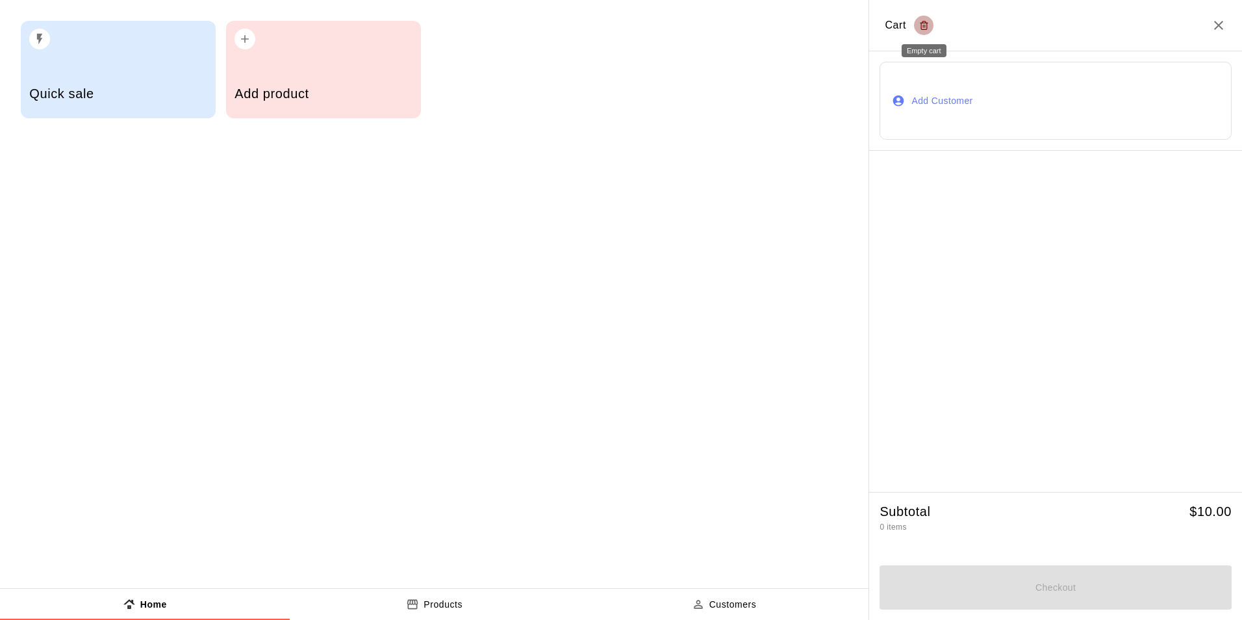
click at [923, 25] on icon "Empty cart" at bounding box center [925, 26] width 10 height 16
click at [921, 28] on icon "Empty cart" at bounding box center [925, 26] width 10 height 16
click at [1218, 26] on icon "Close" at bounding box center [1219, 25] width 9 height 9
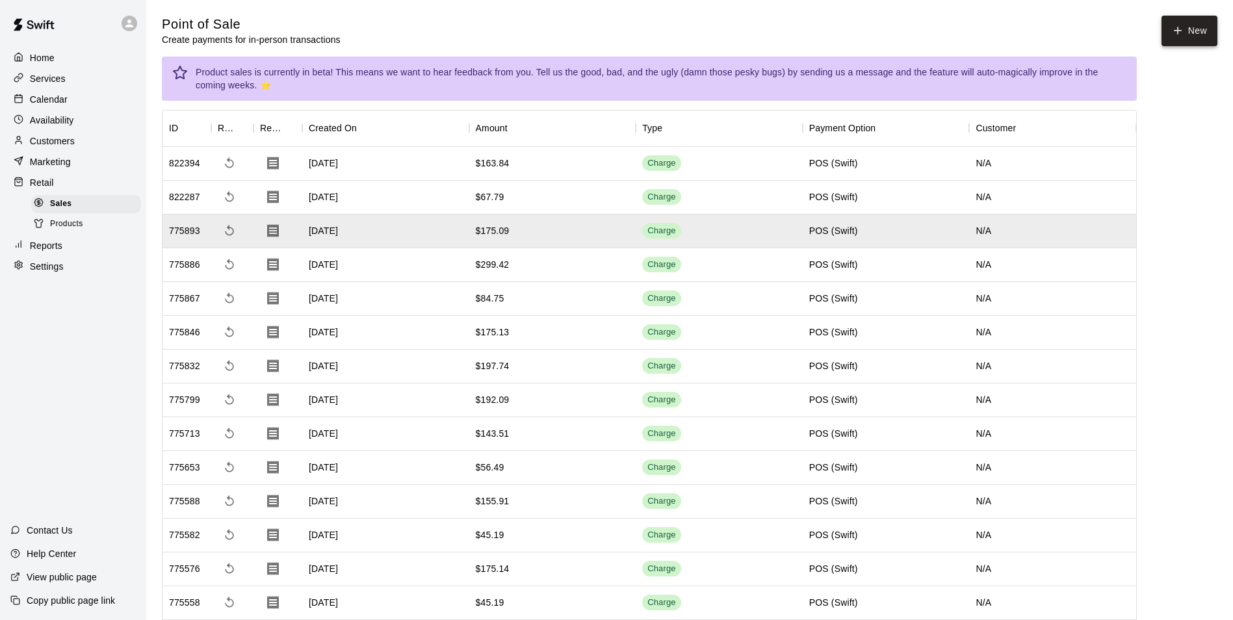
click at [1209, 28] on button "New" at bounding box center [1189, 31] width 56 height 31
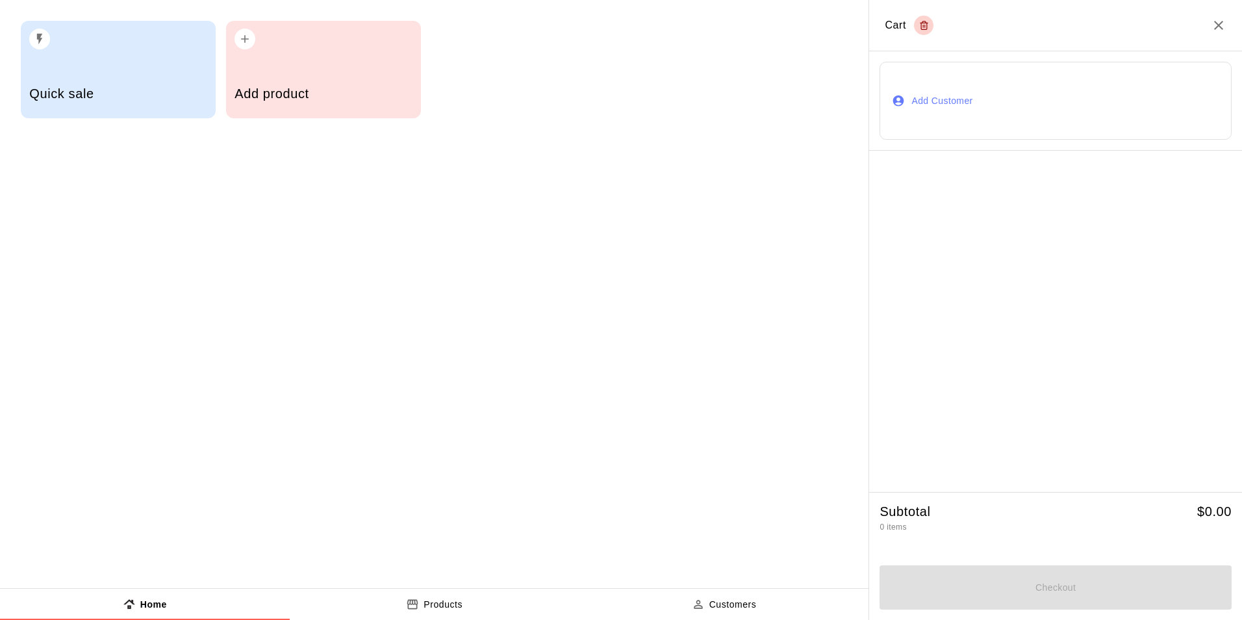
click at [320, 77] on div "Add product" at bounding box center [323, 95] width 177 height 46
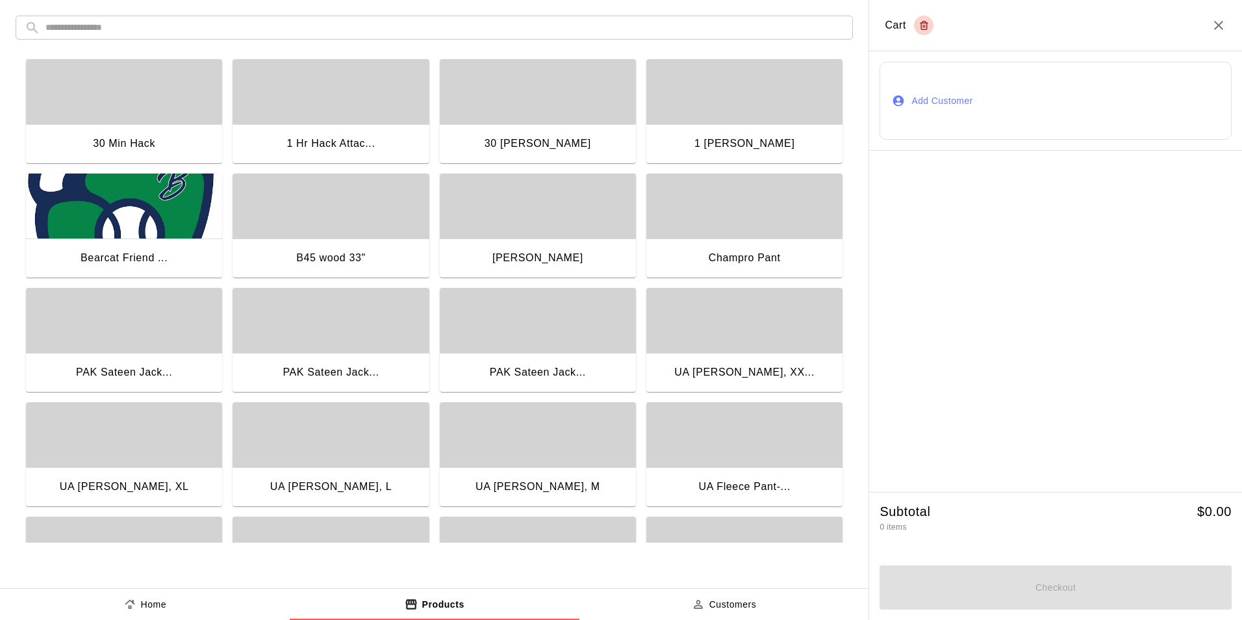
click at [473, 277] on div "[PERSON_NAME]" at bounding box center [538, 259] width 196 height 42
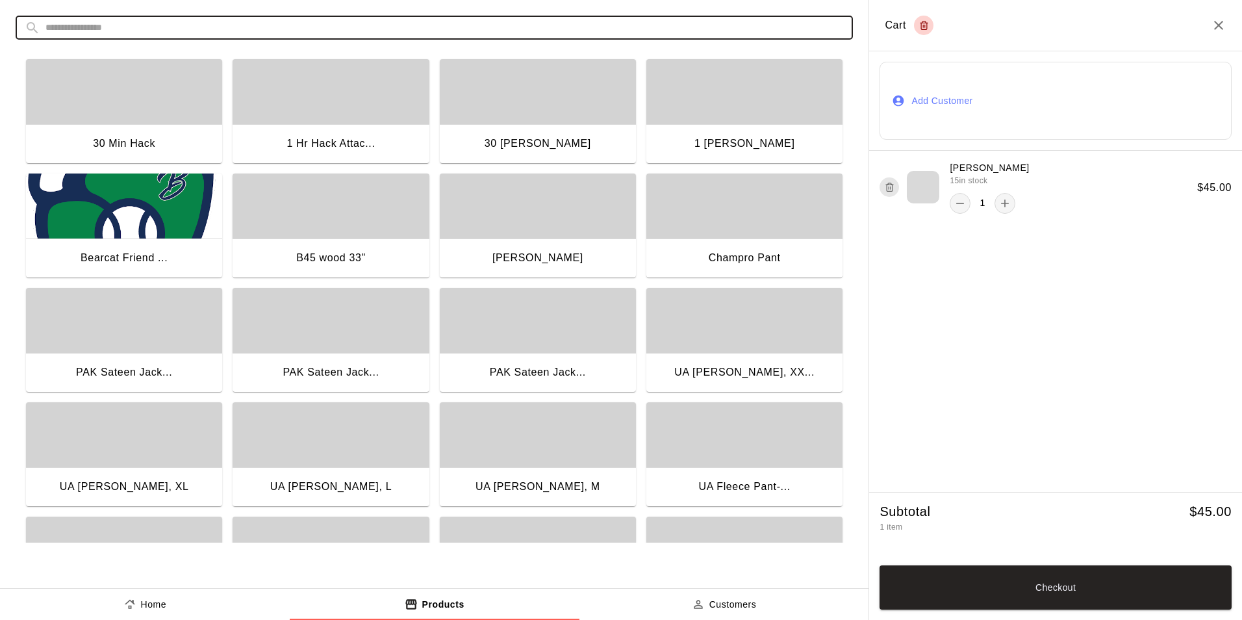
click at [218, 25] on input "text" at bounding box center [444, 28] width 799 height 24
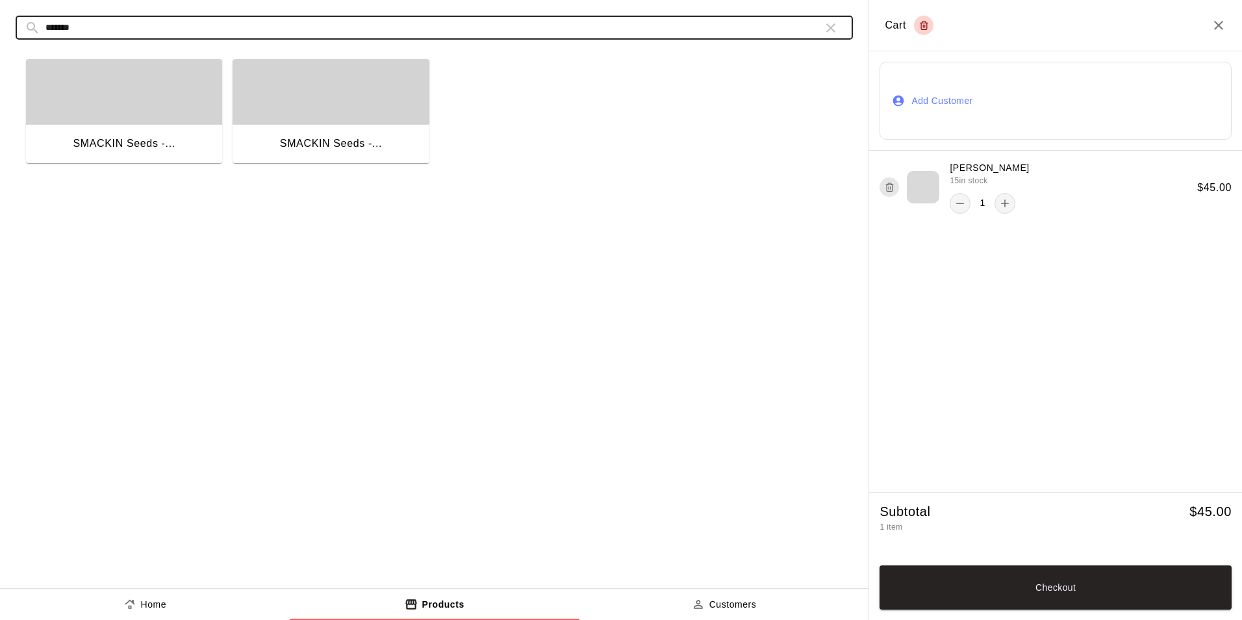
type input "*******"
click at [155, 120] on div "button" at bounding box center [124, 91] width 196 height 65
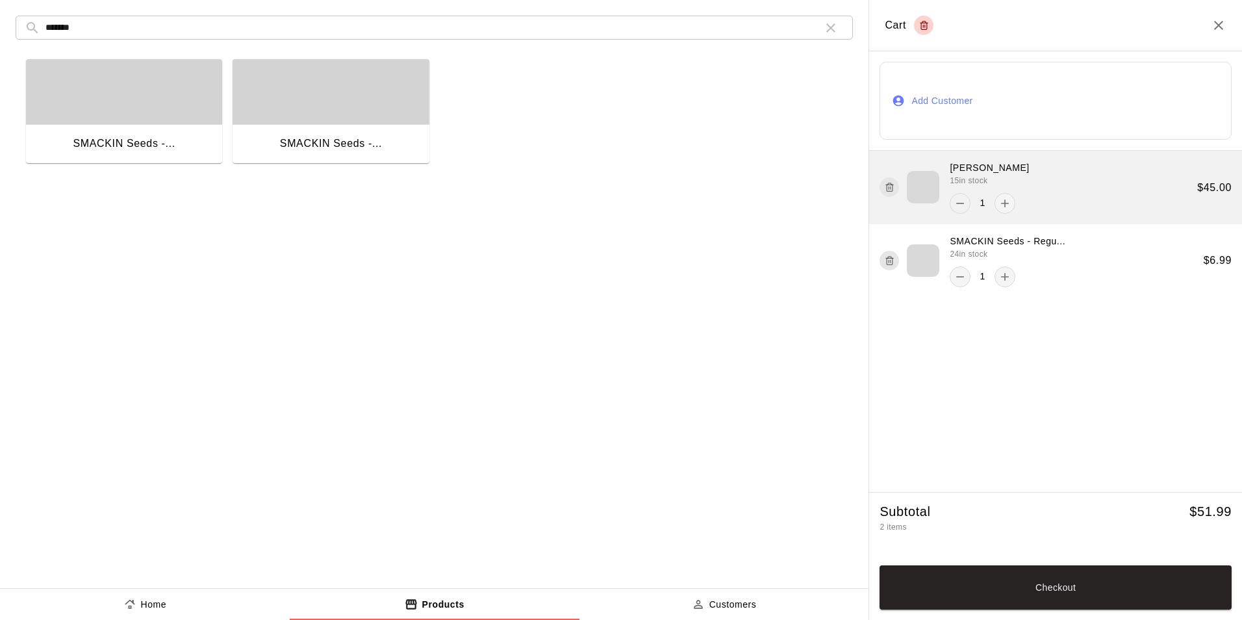
click at [964, 203] on icon "remove" at bounding box center [961, 203] width 8 height 1
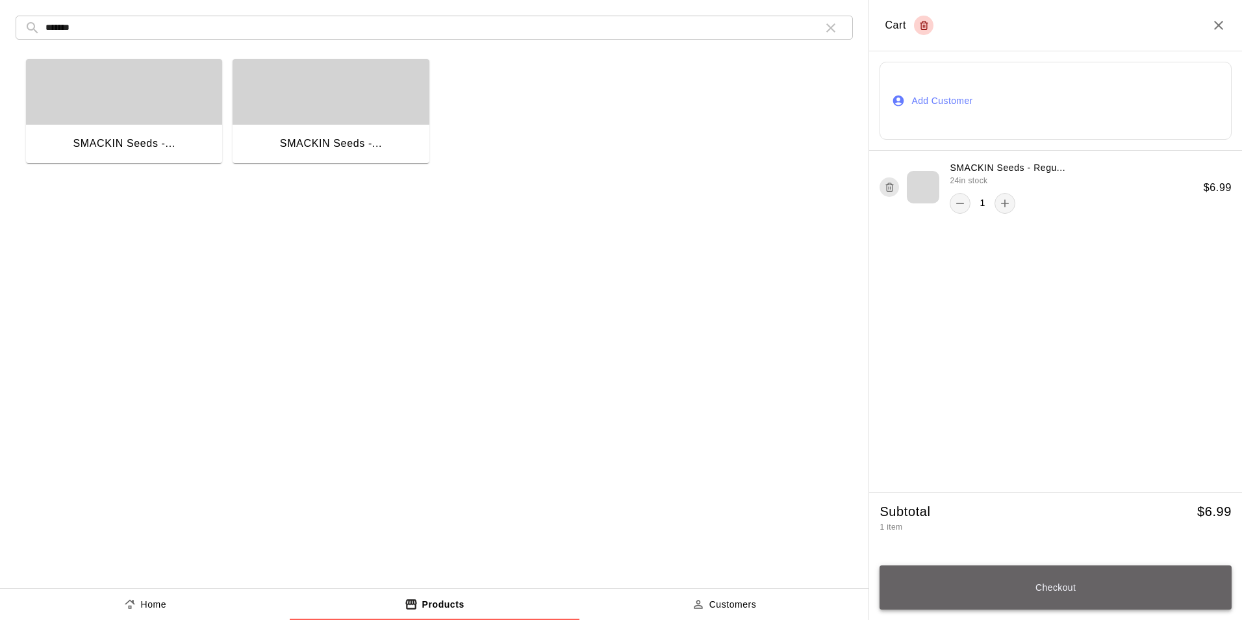
click at [1057, 585] on button "Checkout" at bounding box center [1056, 587] width 352 height 44
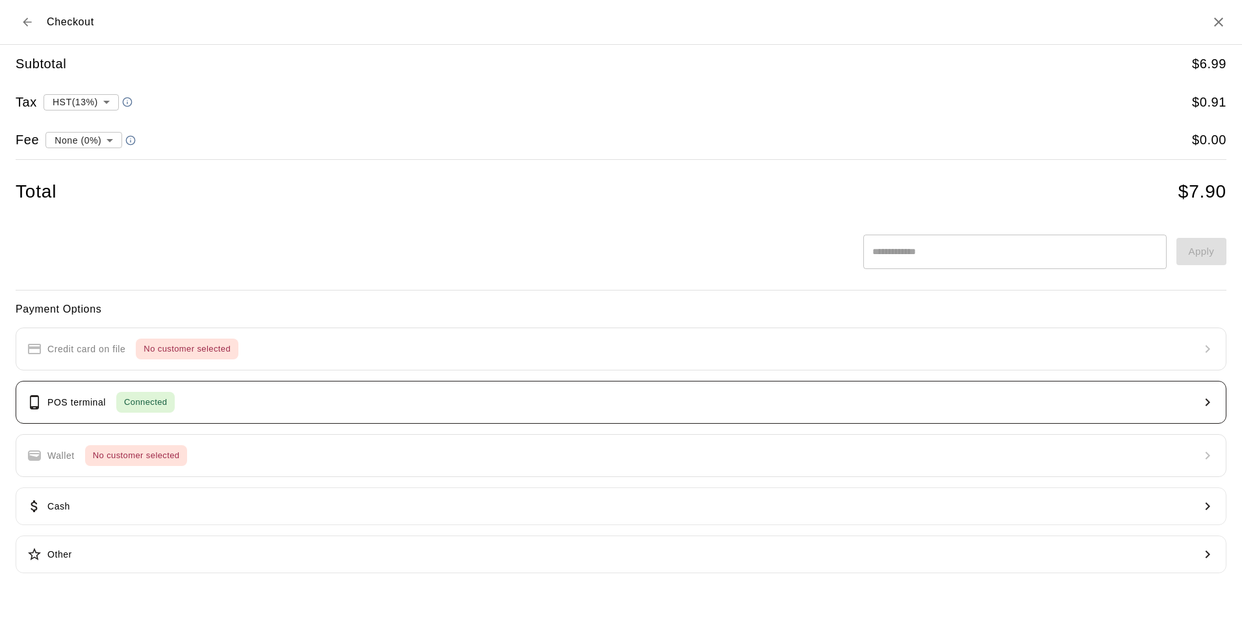
click at [211, 407] on button "POS terminal Connected" at bounding box center [621, 402] width 1211 height 43
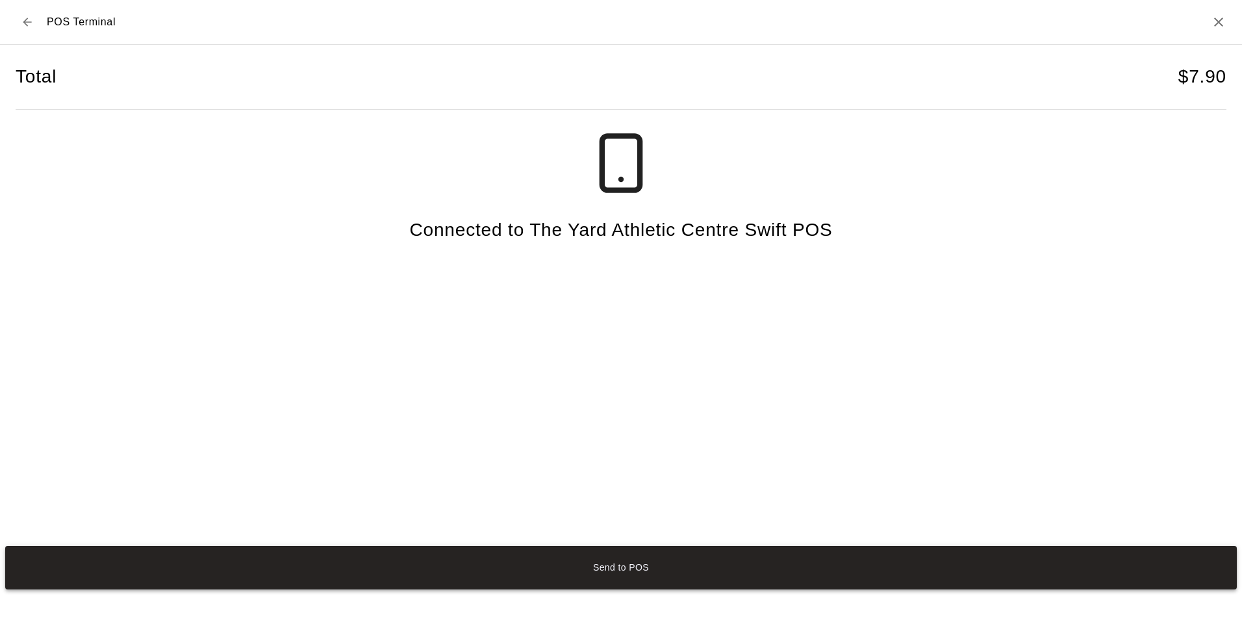
click at [617, 575] on button "Send to POS" at bounding box center [621, 568] width 1232 height 44
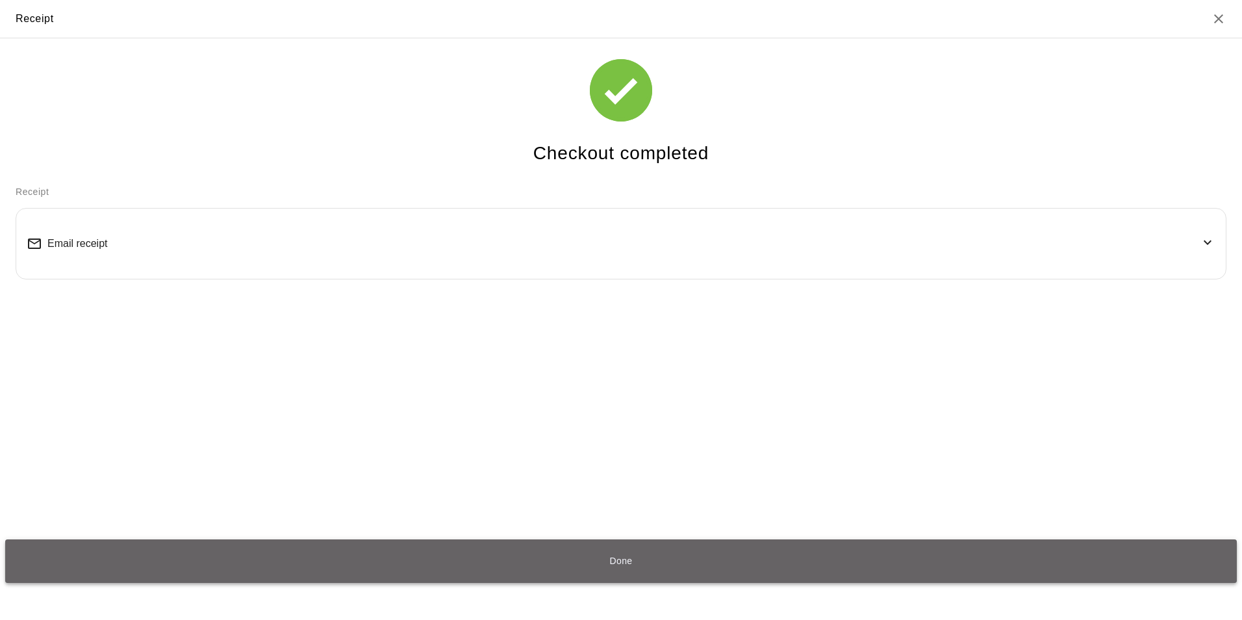
click at [651, 555] on button "Done" at bounding box center [621, 561] width 1232 height 44
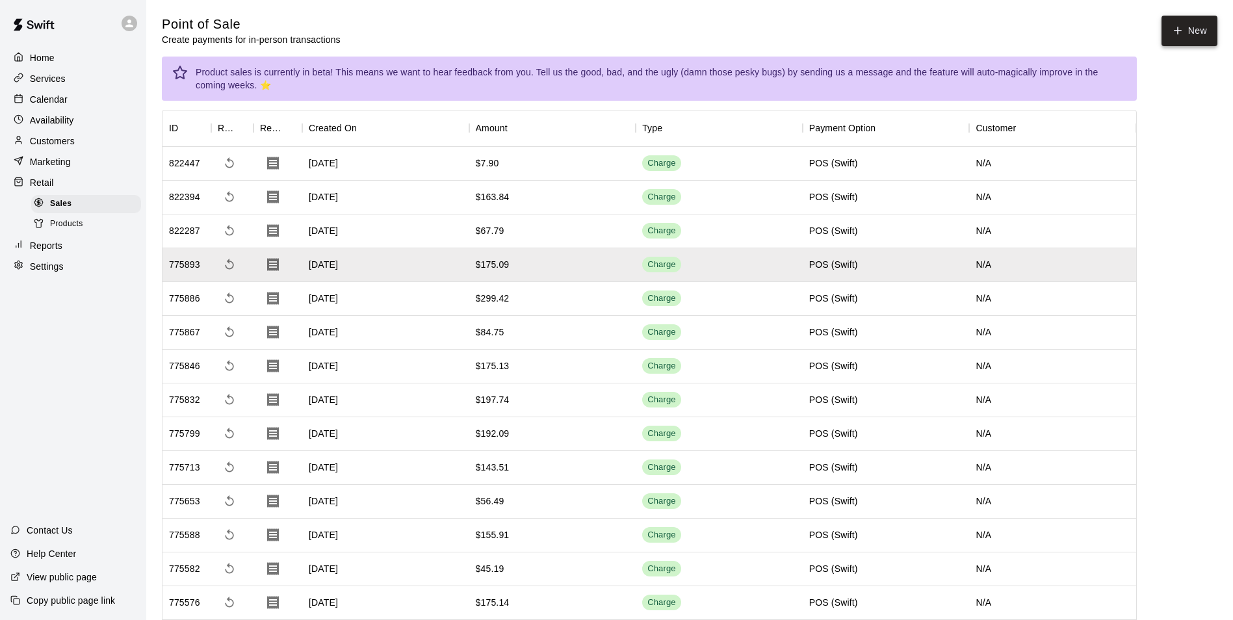
click at [1193, 36] on button "New" at bounding box center [1189, 31] width 56 height 31
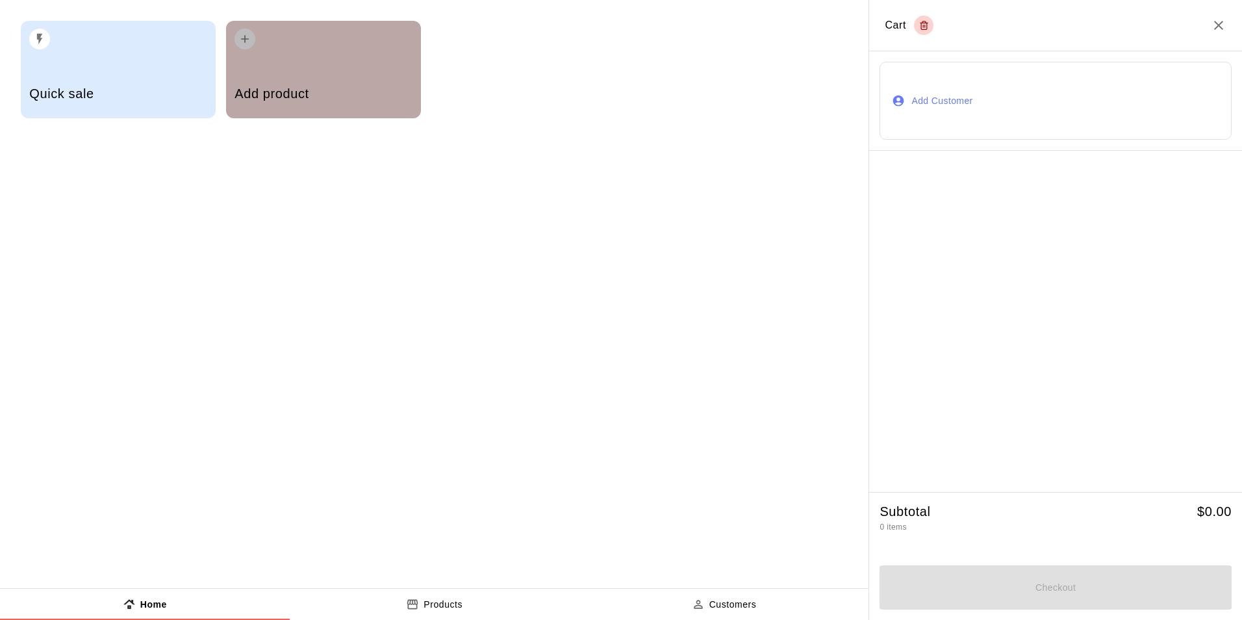
click at [283, 70] on div "Add product" at bounding box center [323, 69] width 195 height 97
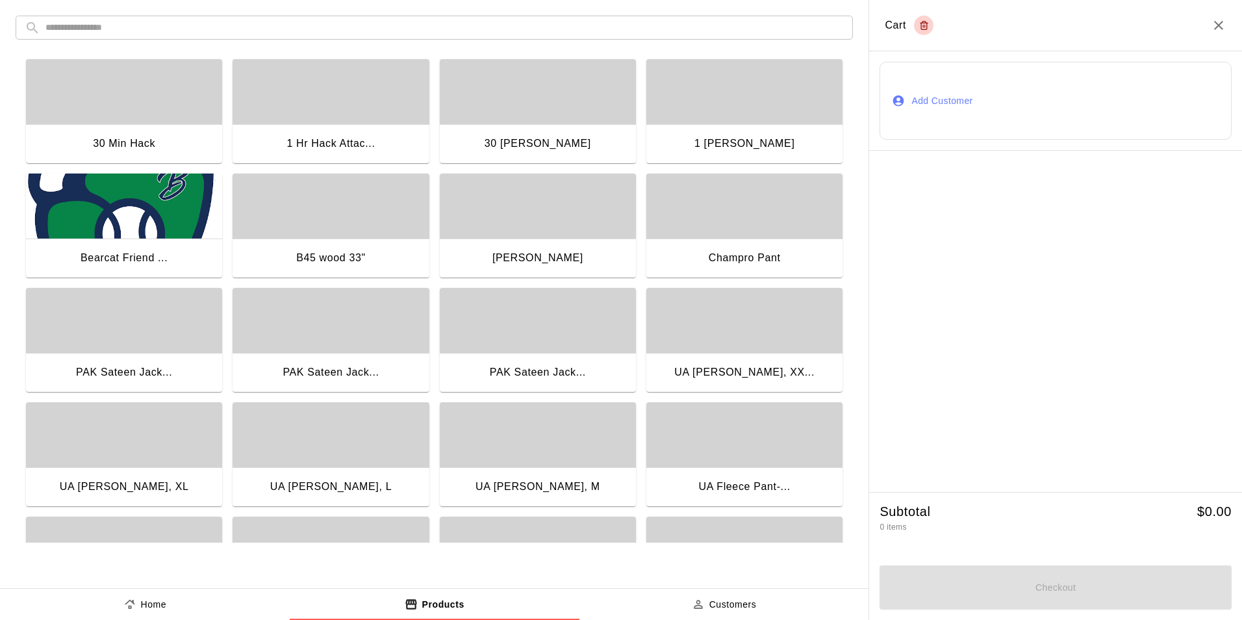
click at [200, 28] on input "text" at bounding box center [444, 28] width 799 height 24
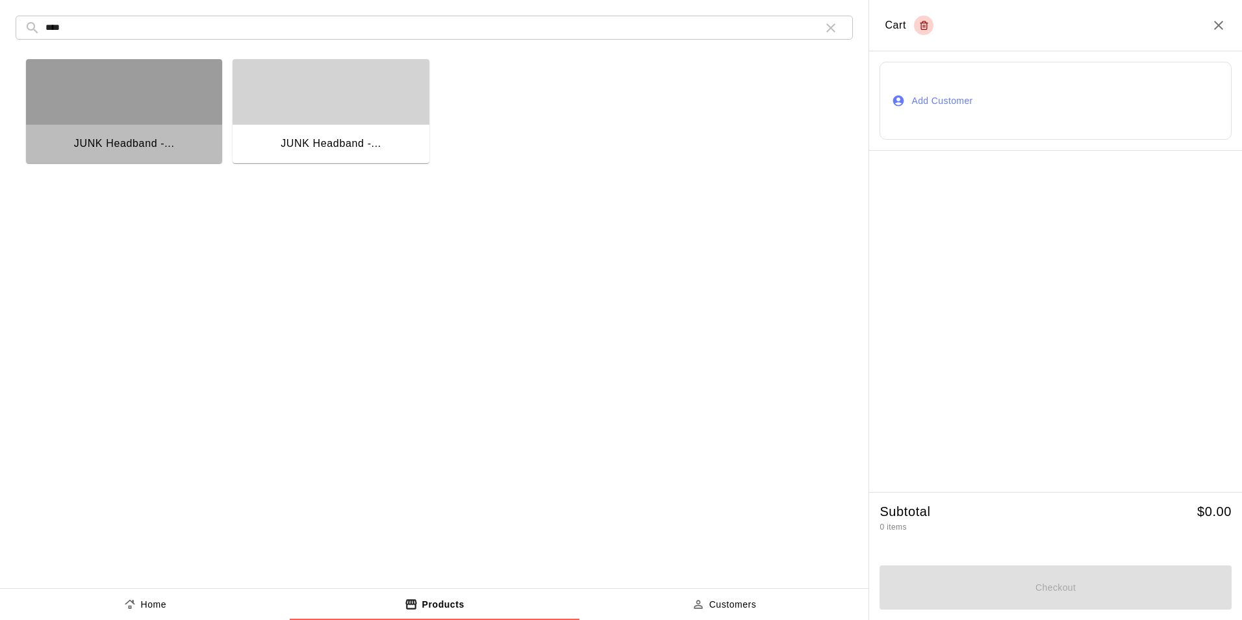
click at [142, 118] on div "button" at bounding box center [124, 91] width 196 height 65
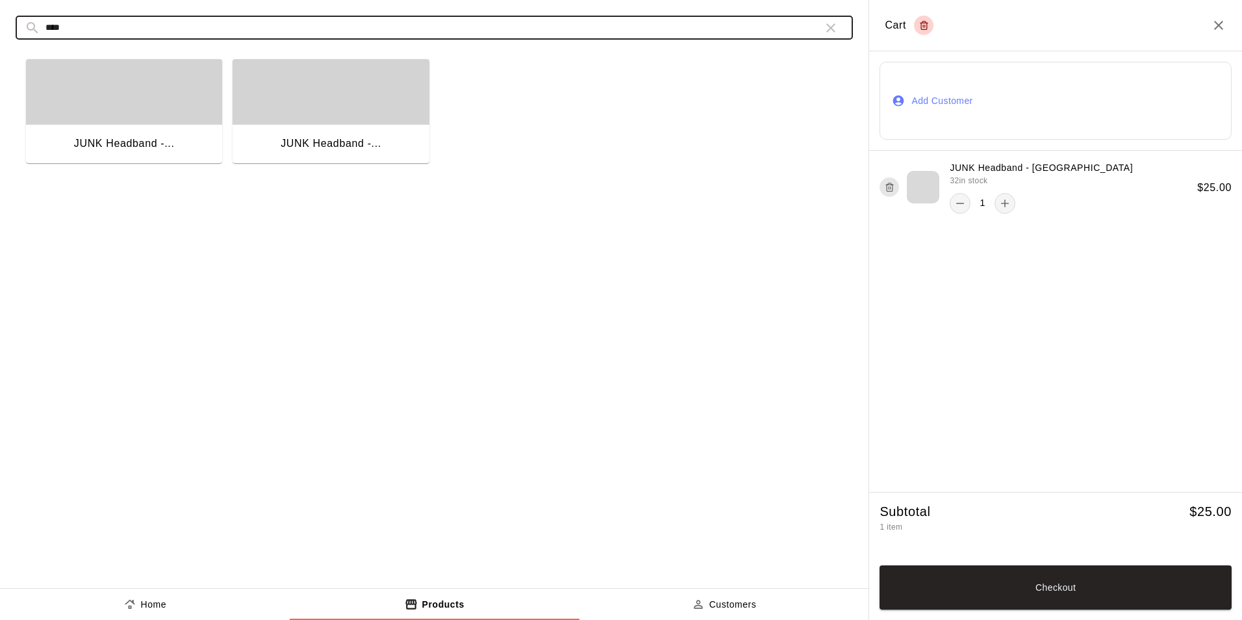
drag, startPoint x: 83, startPoint y: 31, endPoint x: 40, endPoint y: 23, distance: 43.5
click at [40, 23] on div "​ **** ​" at bounding box center [435, 28] width 838 height 24
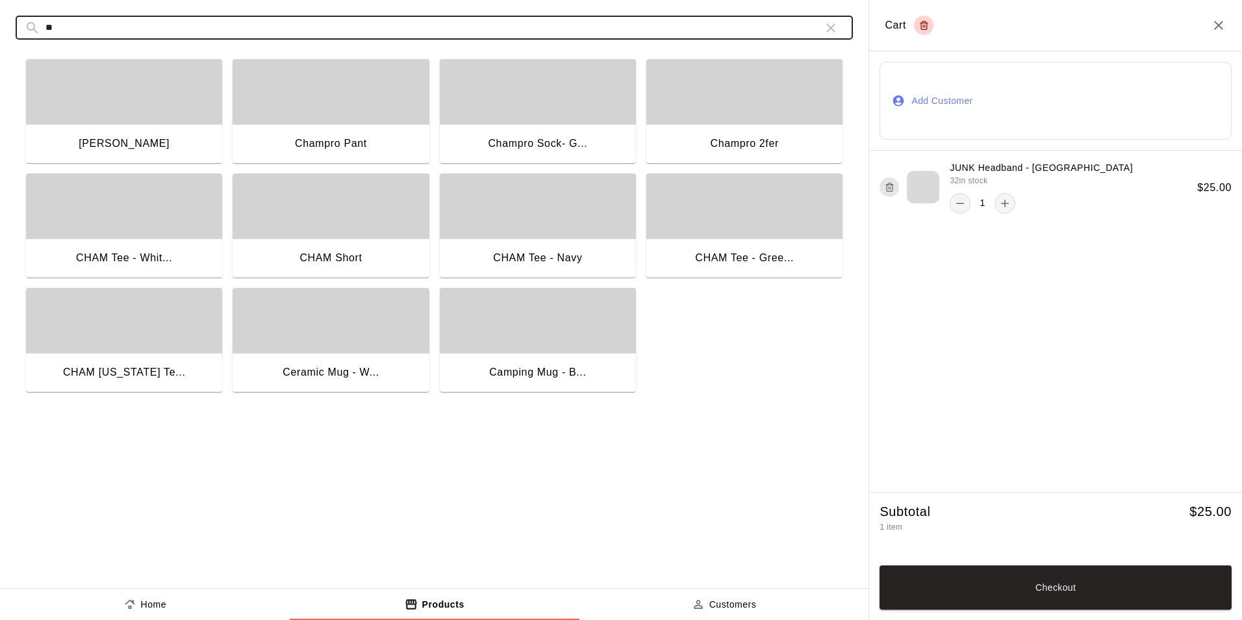
type input "*"
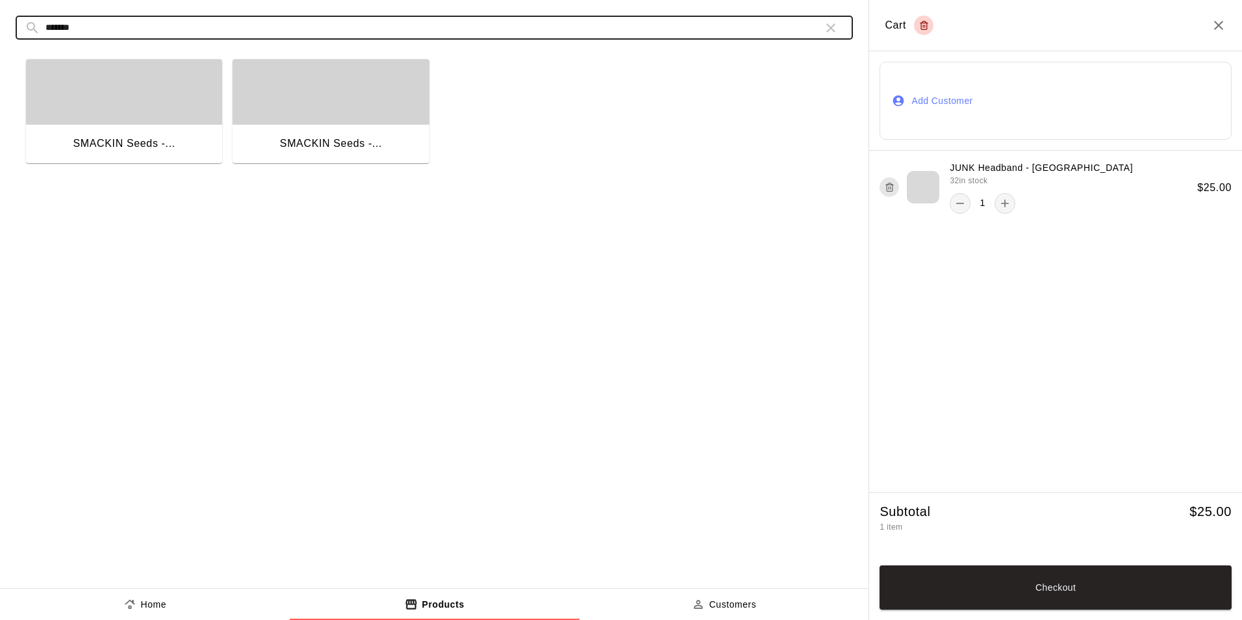
type input "*******"
click at [352, 130] on div "SMACKIN Seeds -..." at bounding box center [331, 145] width 196 height 42
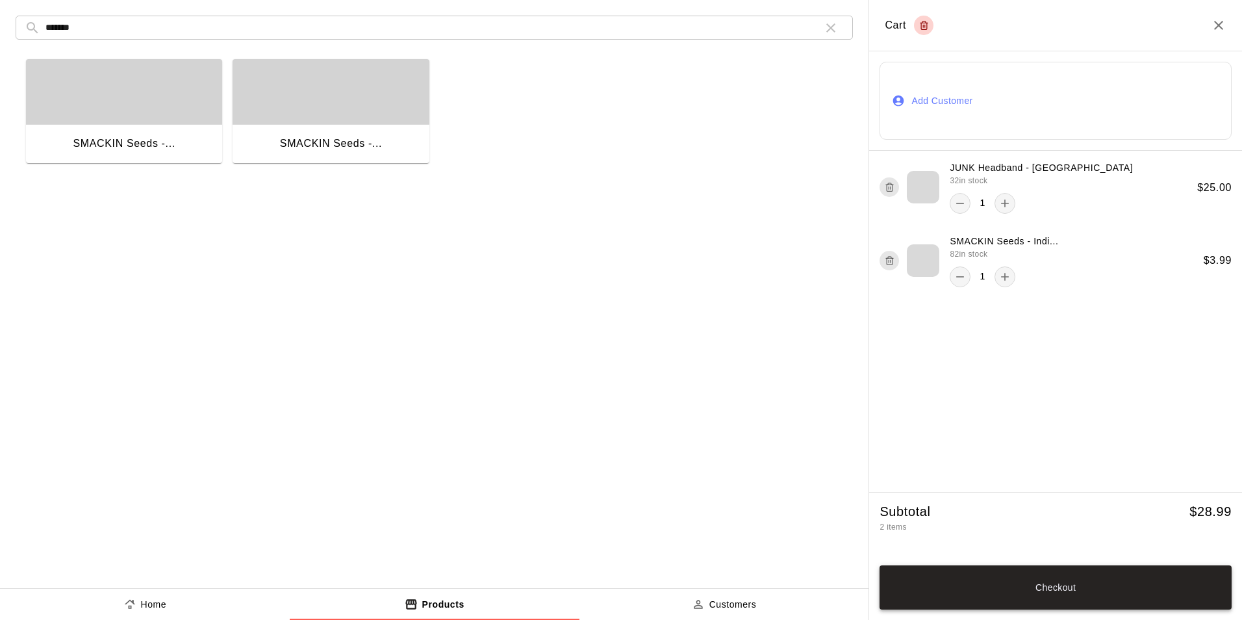
click at [1077, 589] on button "Checkout" at bounding box center [1056, 587] width 352 height 44
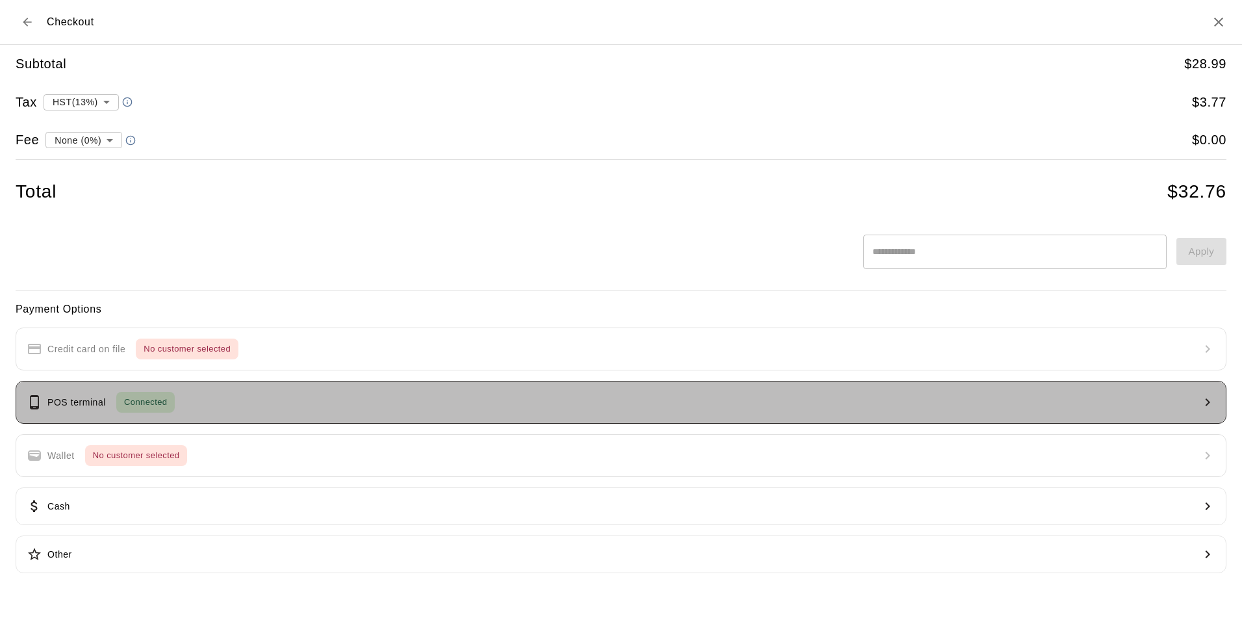
click at [274, 391] on button "POS terminal Connected" at bounding box center [621, 402] width 1211 height 43
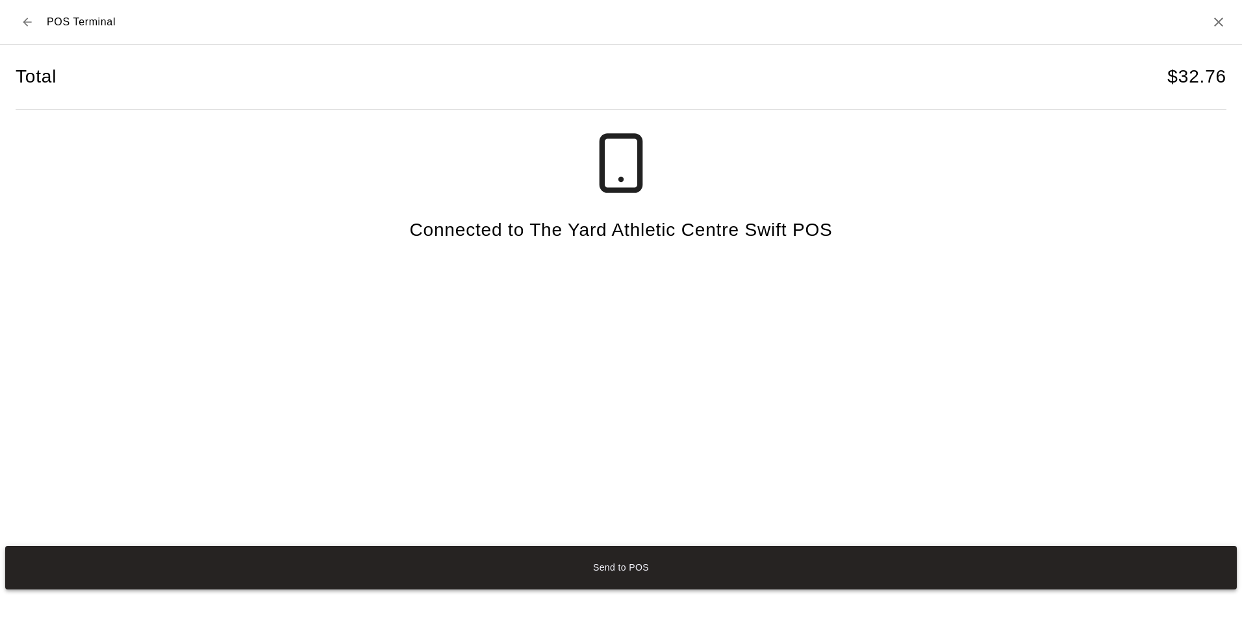
click at [611, 579] on button "Send to POS" at bounding box center [621, 568] width 1232 height 44
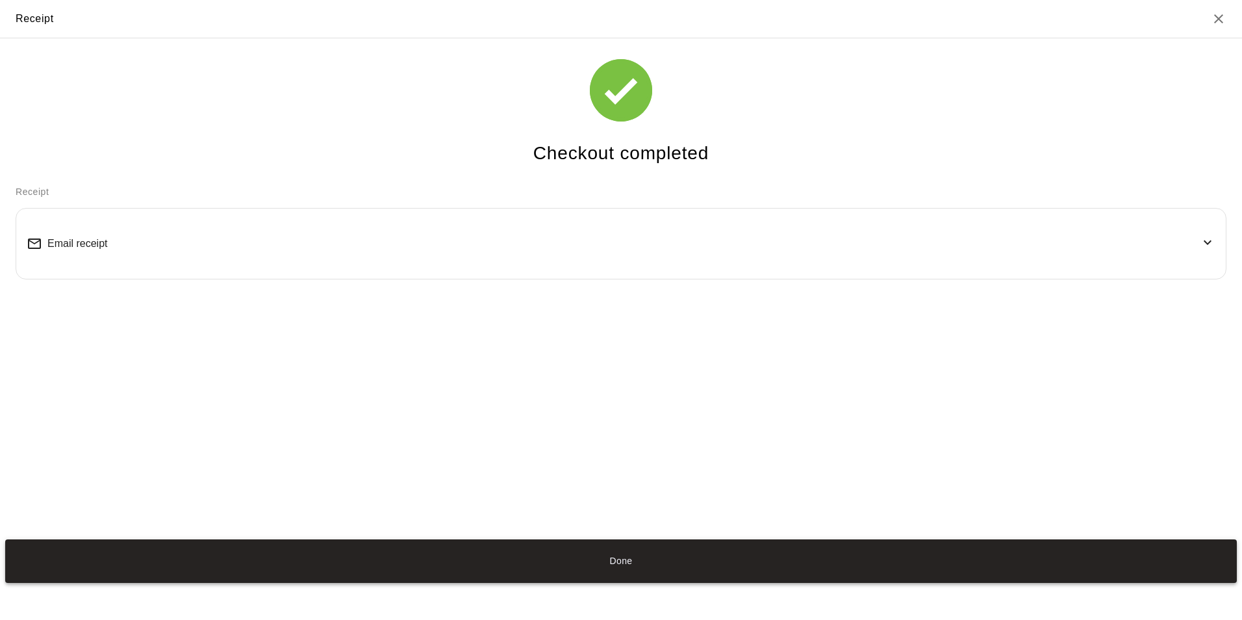
click at [647, 565] on button "Done" at bounding box center [621, 561] width 1232 height 44
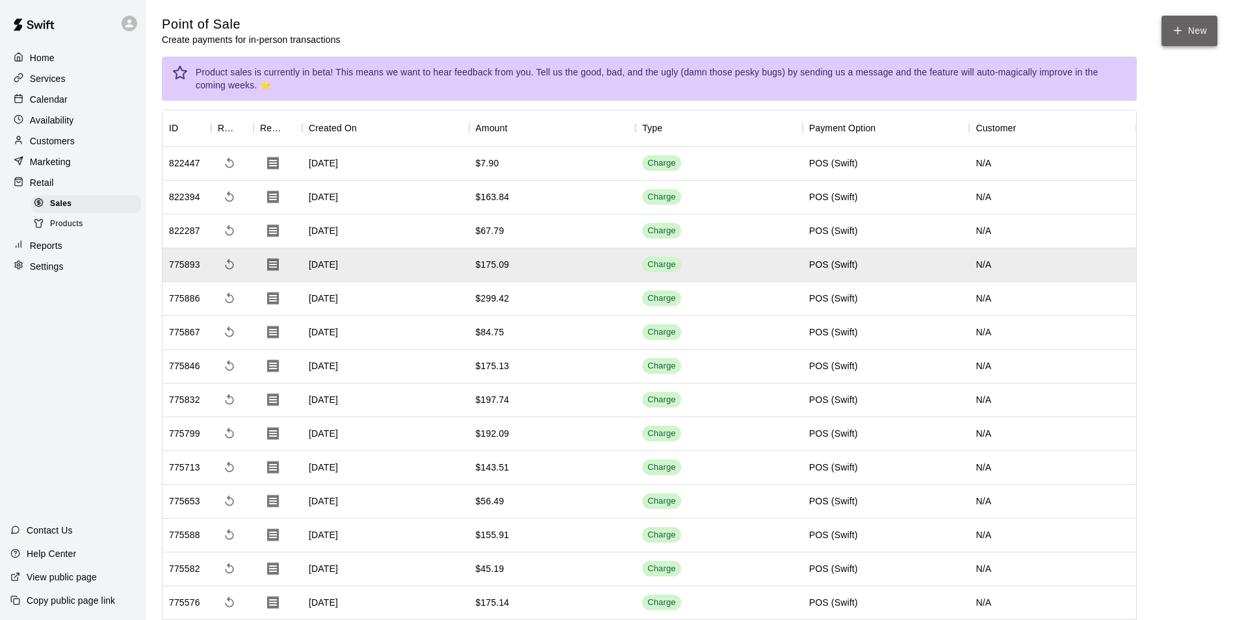
click at [1192, 30] on button "New" at bounding box center [1189, 31] width 56 height 31
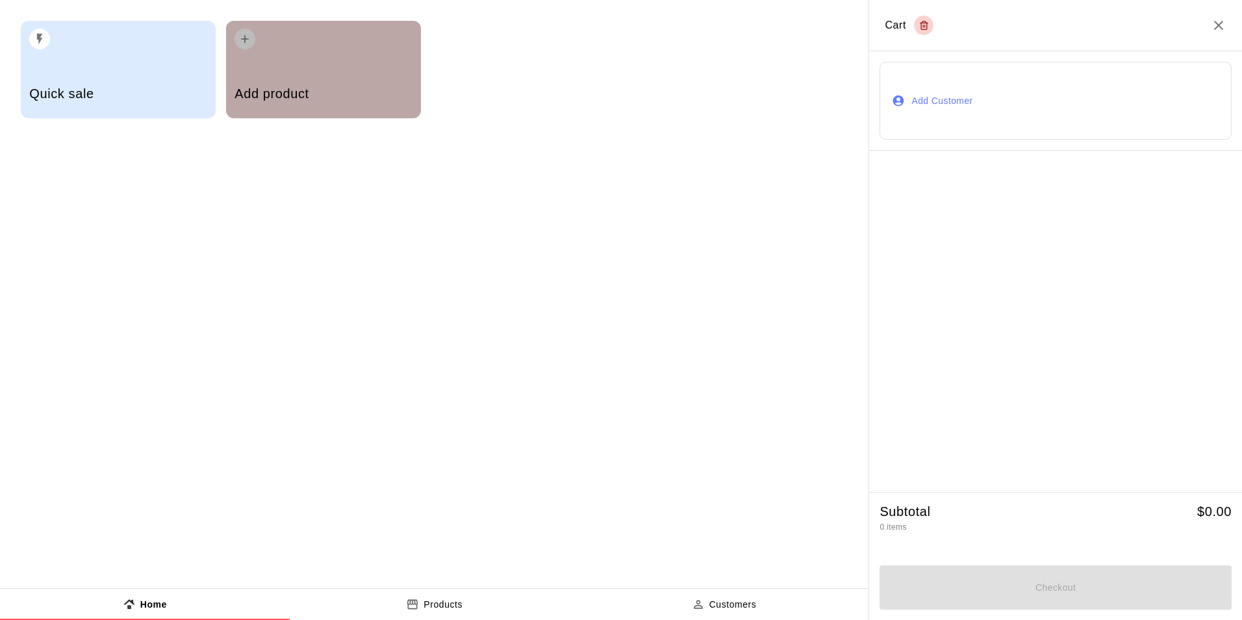
click at [330, 84] on div "Add product" at bounding box center [323, 95] width 177 height 46
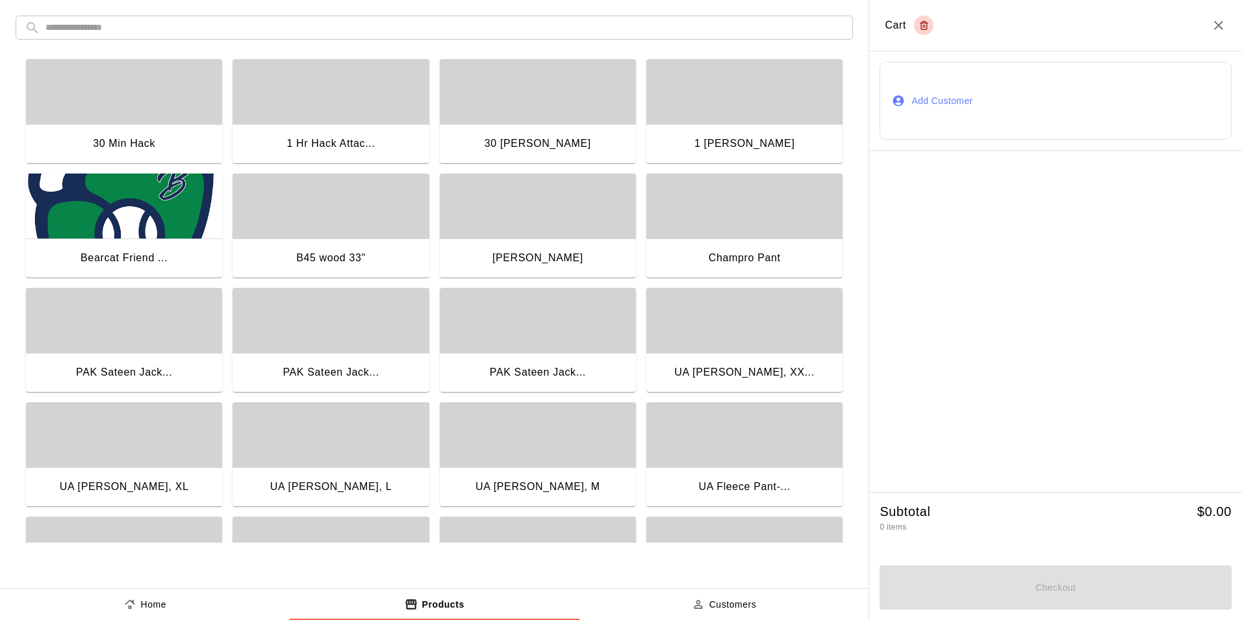
click at [213, 29] on input "text" at bounding box center [444, 28] width 799 height 24
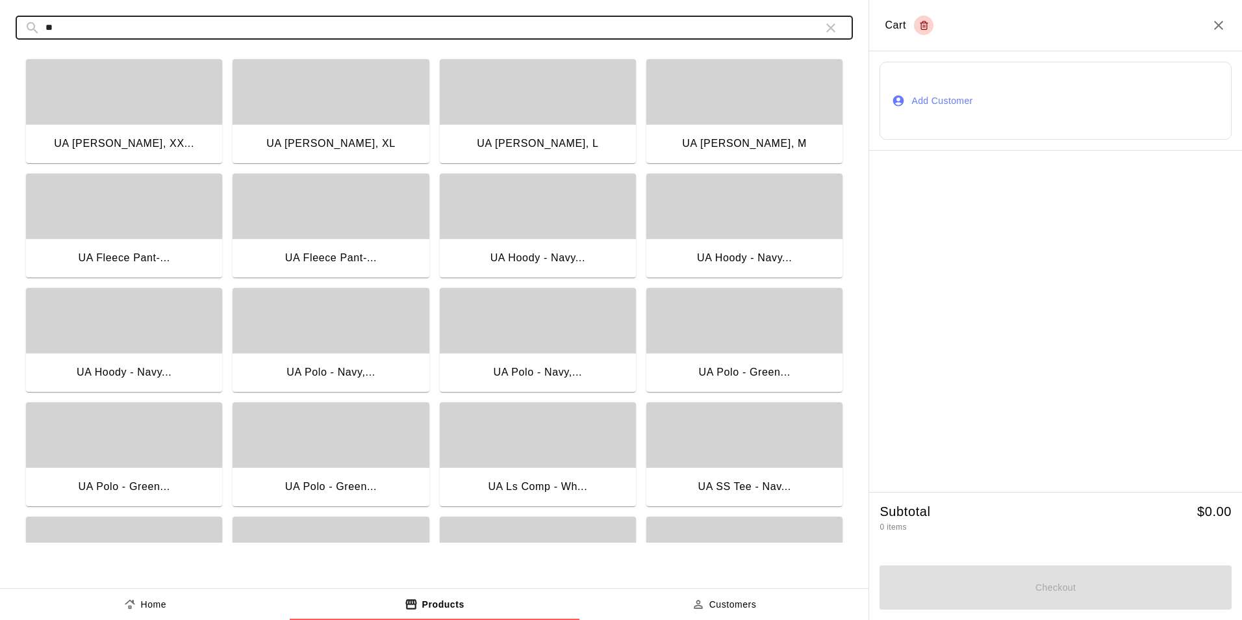
type input "**"
click at [831, 28] on icon "button" at bounding box center [831, 27] width 9 height 9
